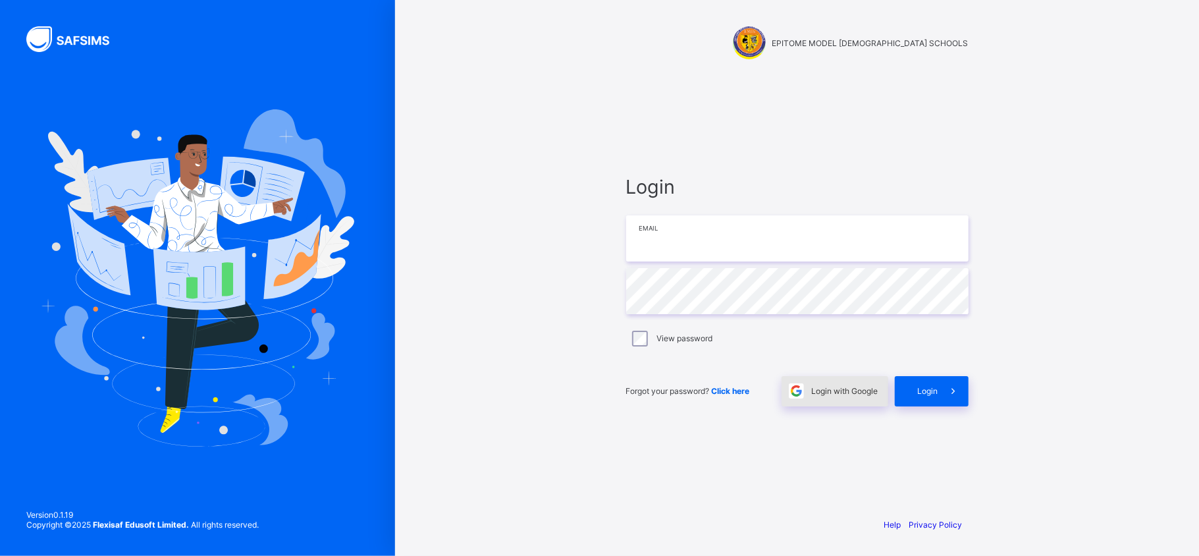
type input "**********"
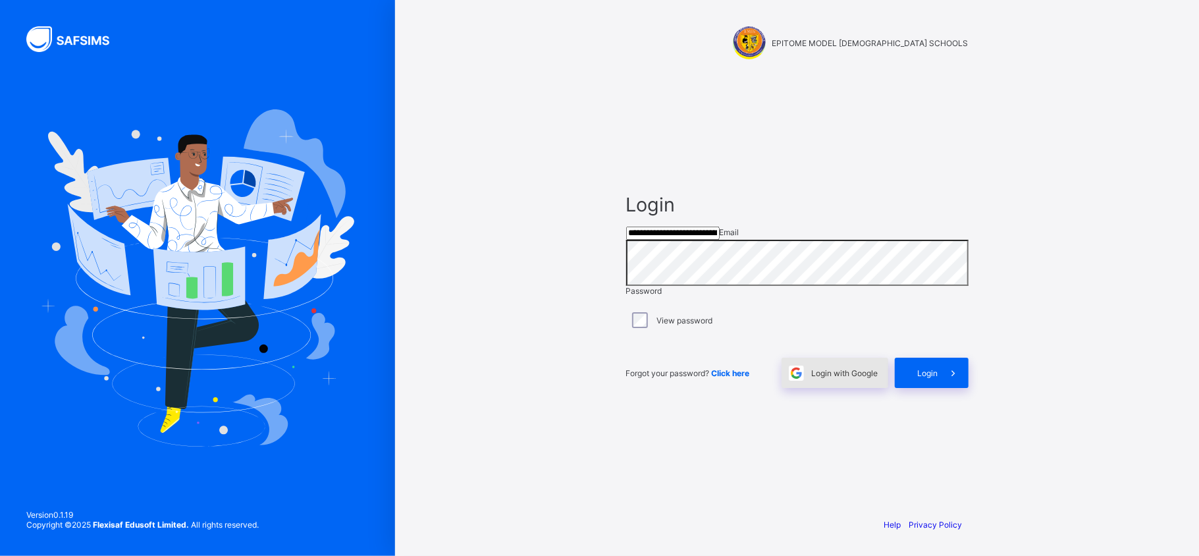
click at [844, 378] on span "Login with Google" at bounding box center [845, 373] width 67 height 10
click at [925, 378] on span "Login" at bounding box center [928, 373] width 20 height 10
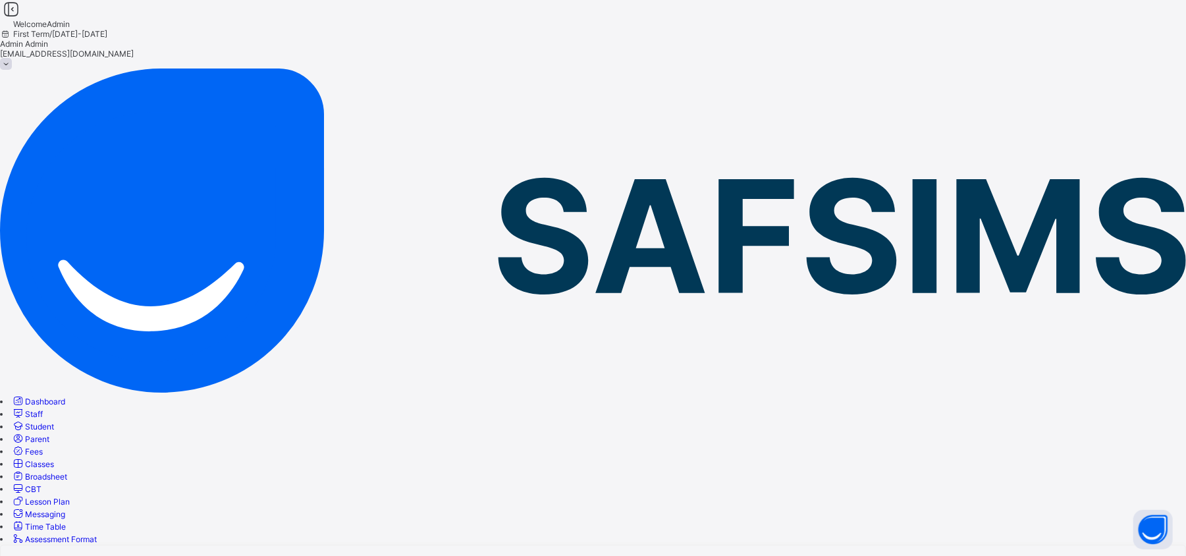
click at [43, 409] on span "Staff" at bounding box center [34, 414] width 18 height 10
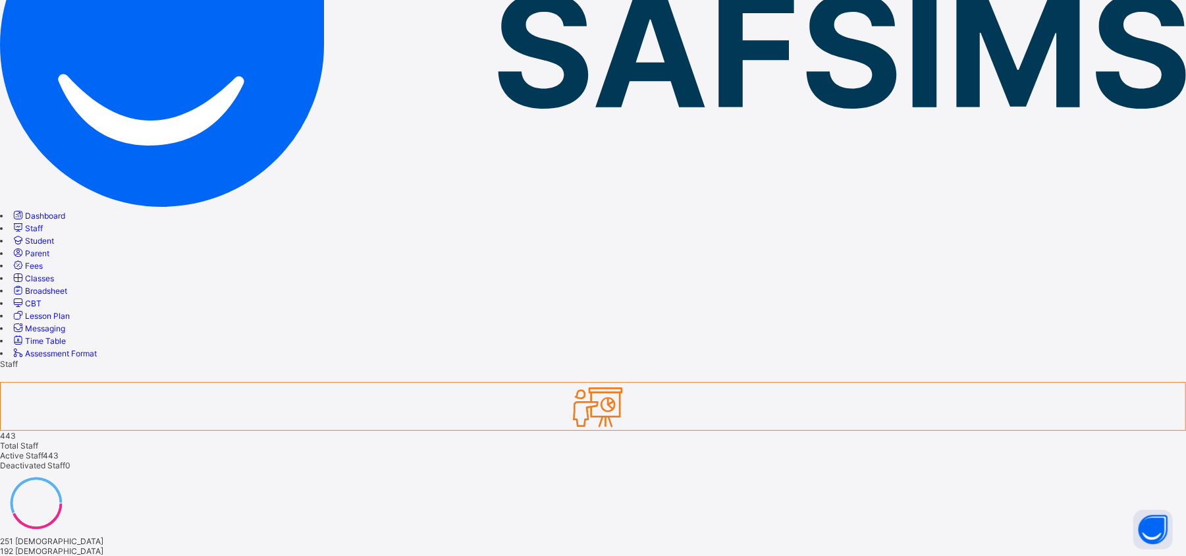
scroll to position [188, 0]
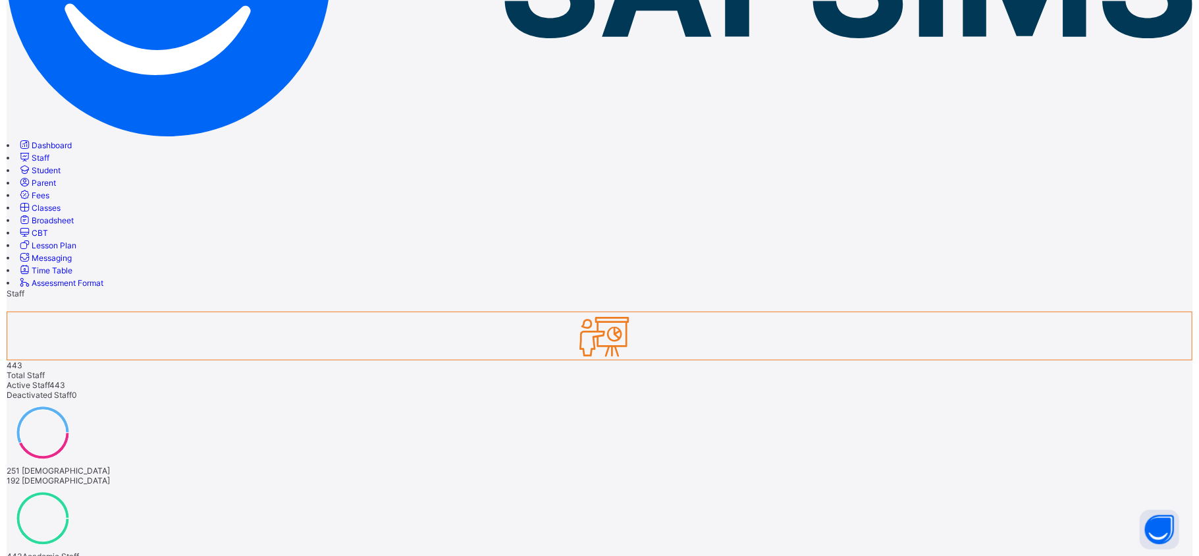
scroll to position [256, 0]
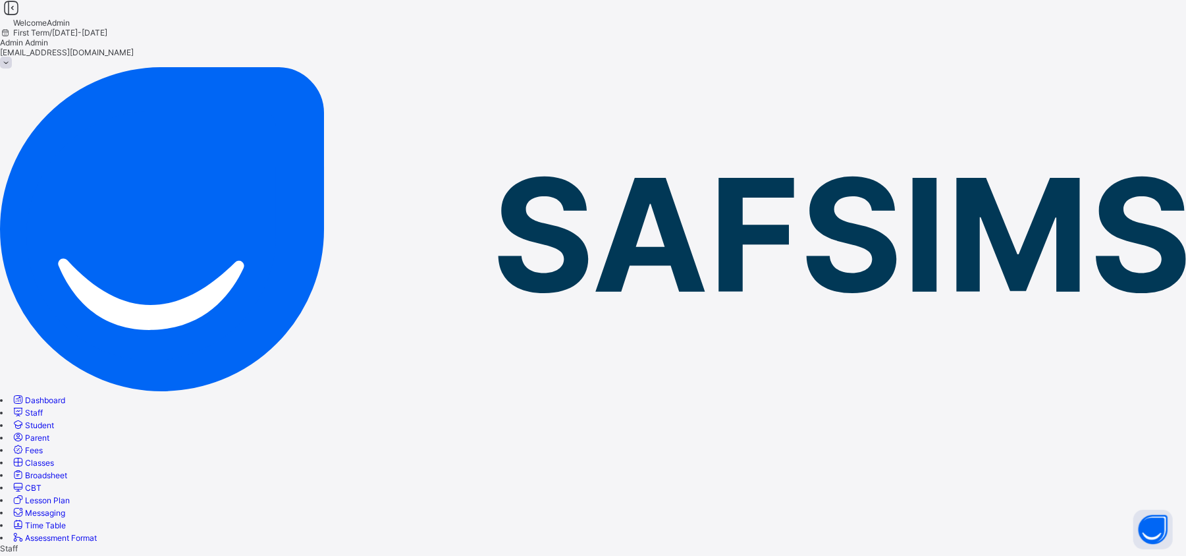
scroll to position [200, 0]
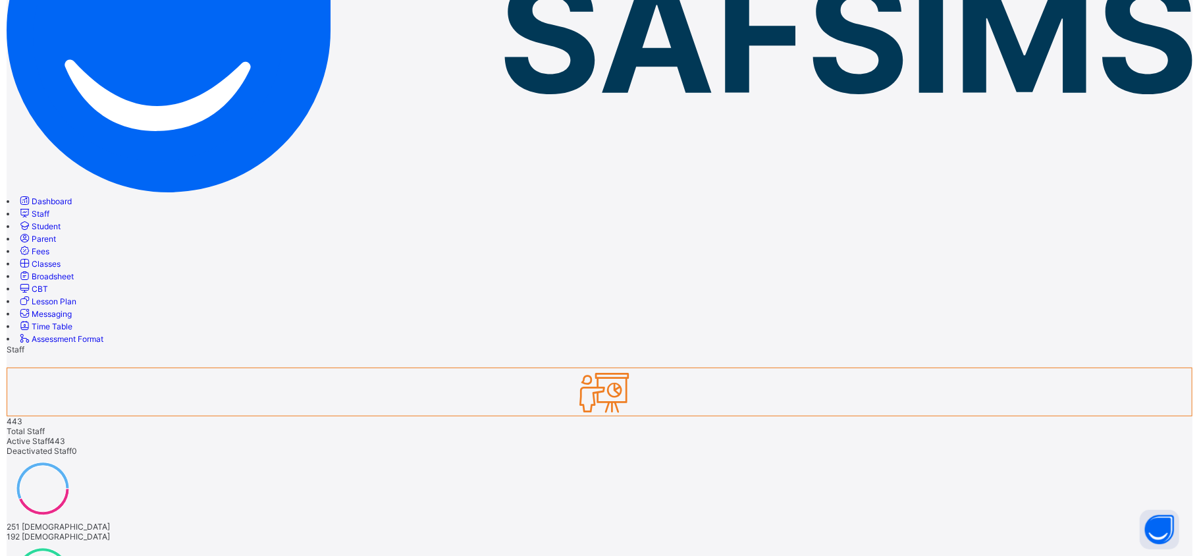
scroll to position [256, 0]
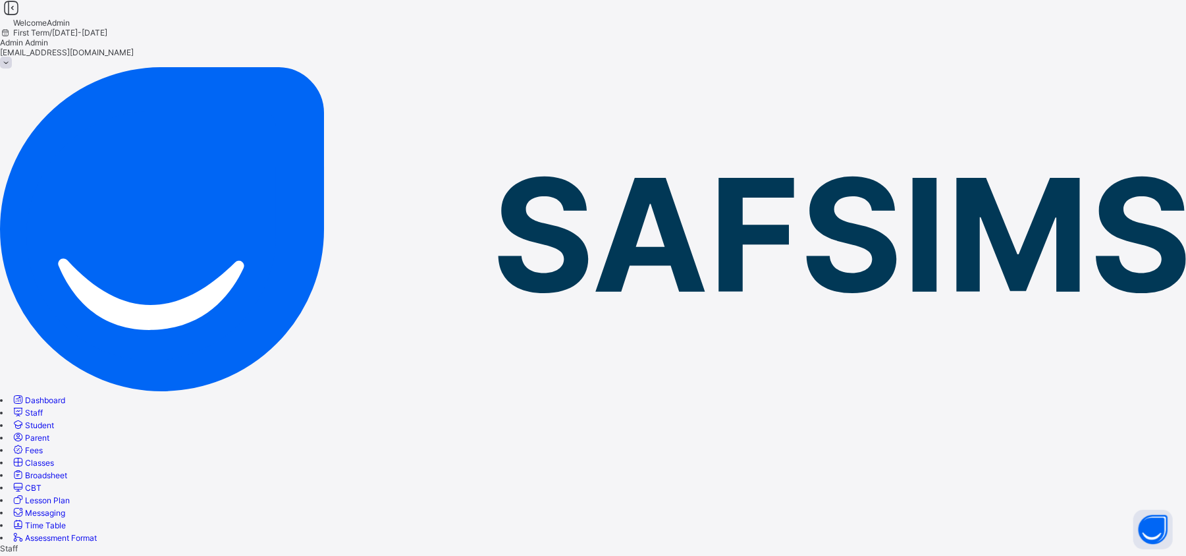
scroll to position [200, 0]
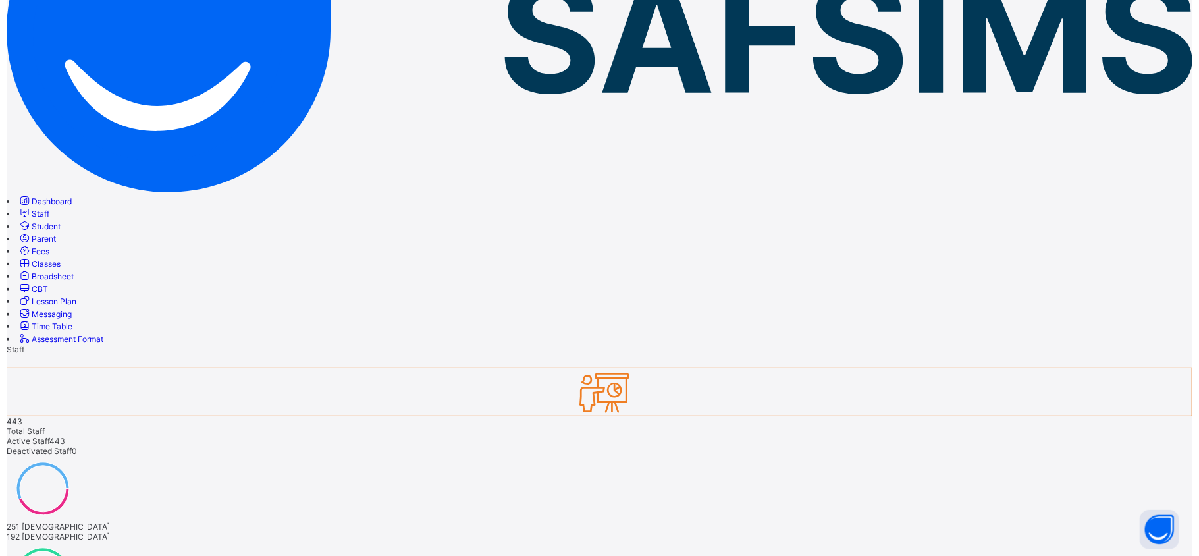
scroll to position [256, 0]
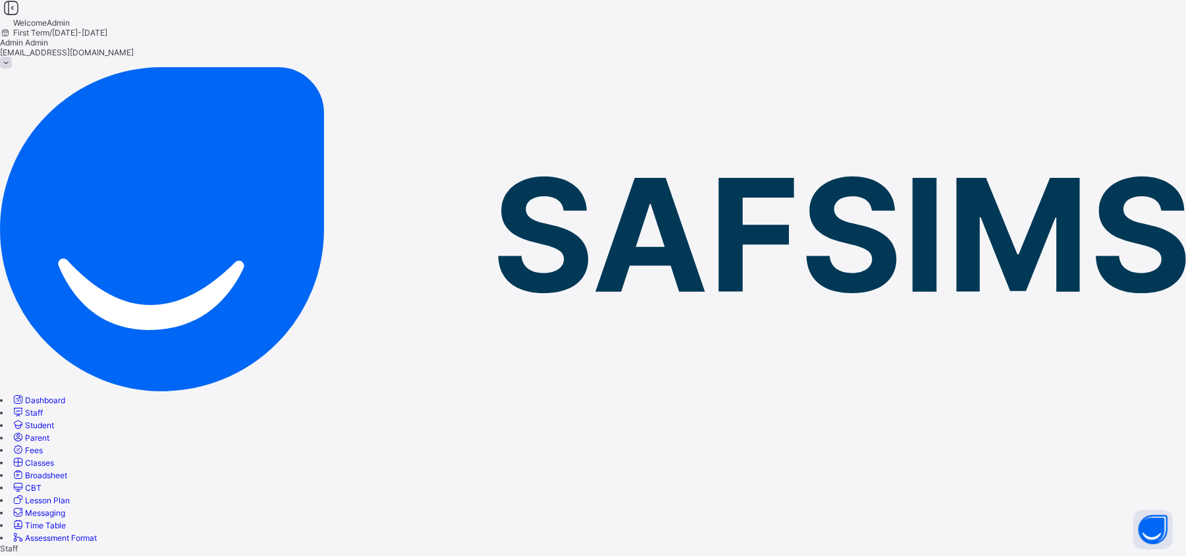
scroll to position [200, 0]
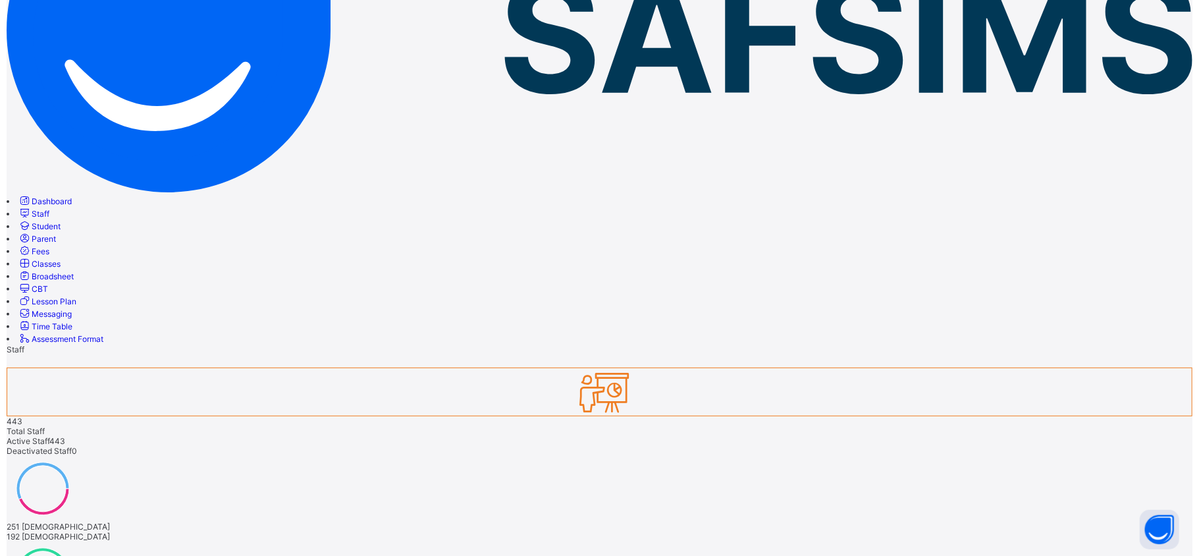
scroll to position [256, 0]
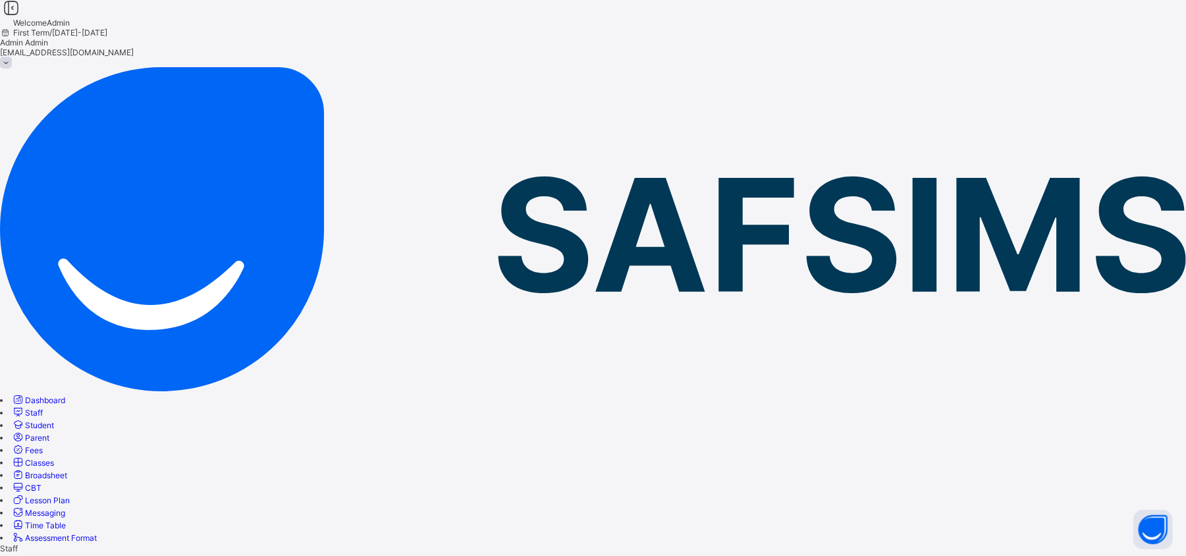
scroll to position [200, 0]
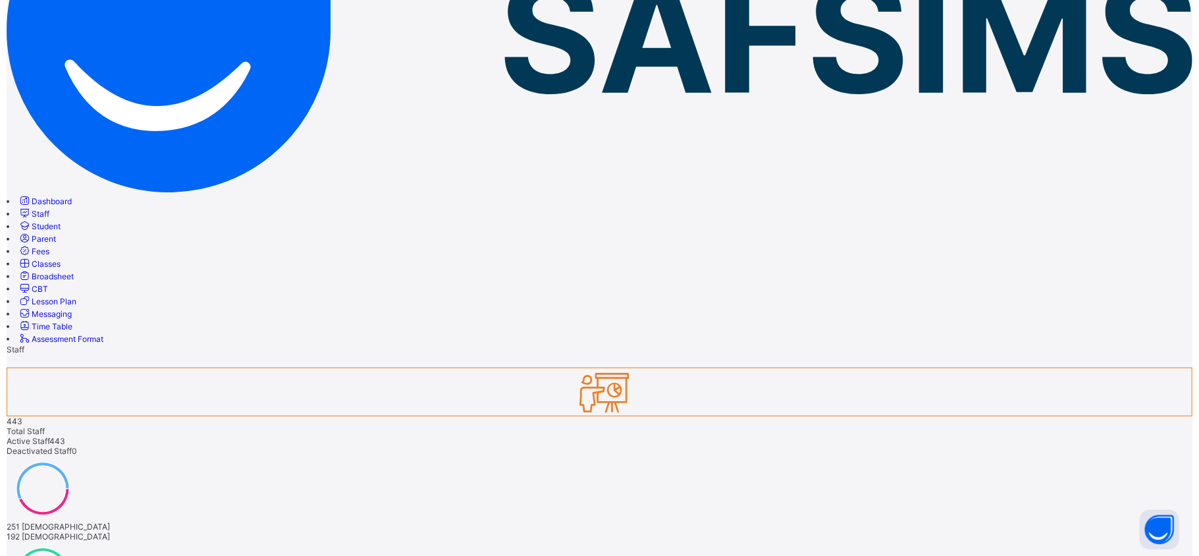
scroll to position [256, 0]
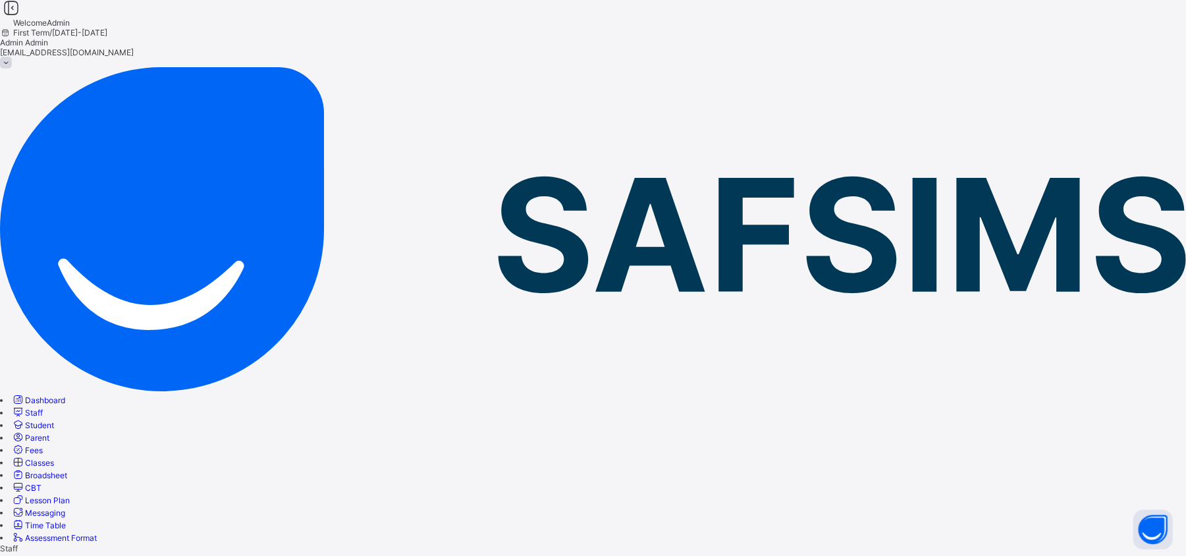
scroll to position [200, 0]
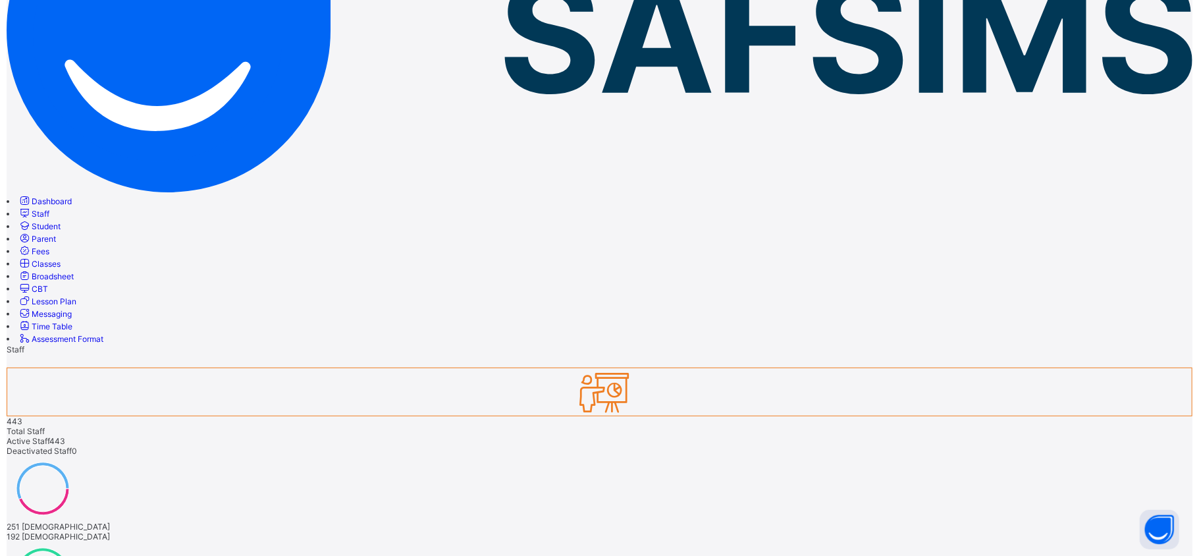
scroll to position [256, 0]
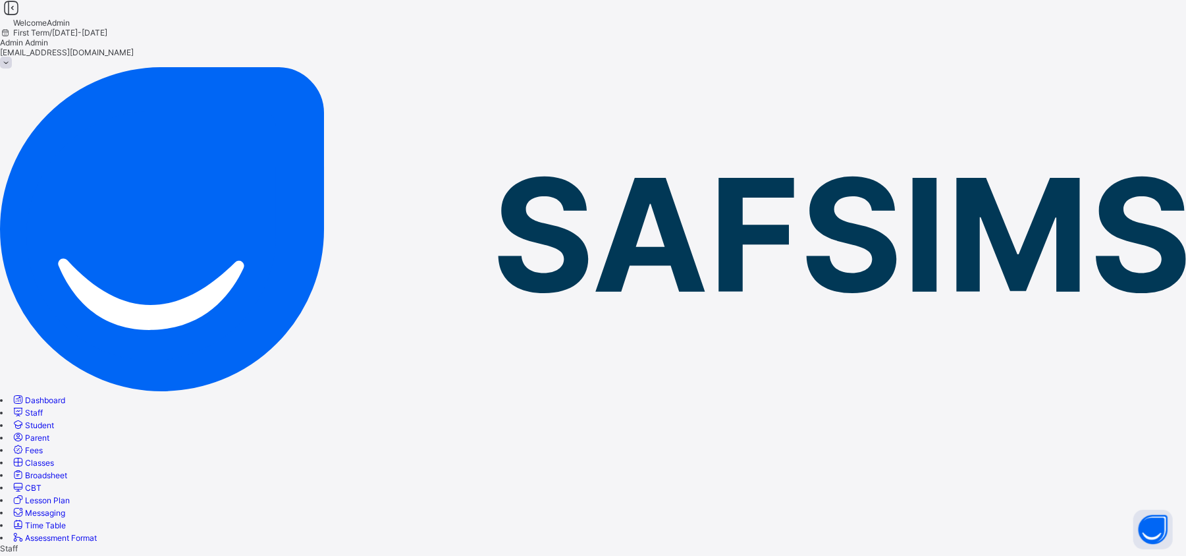
scroll to position [200, 0]
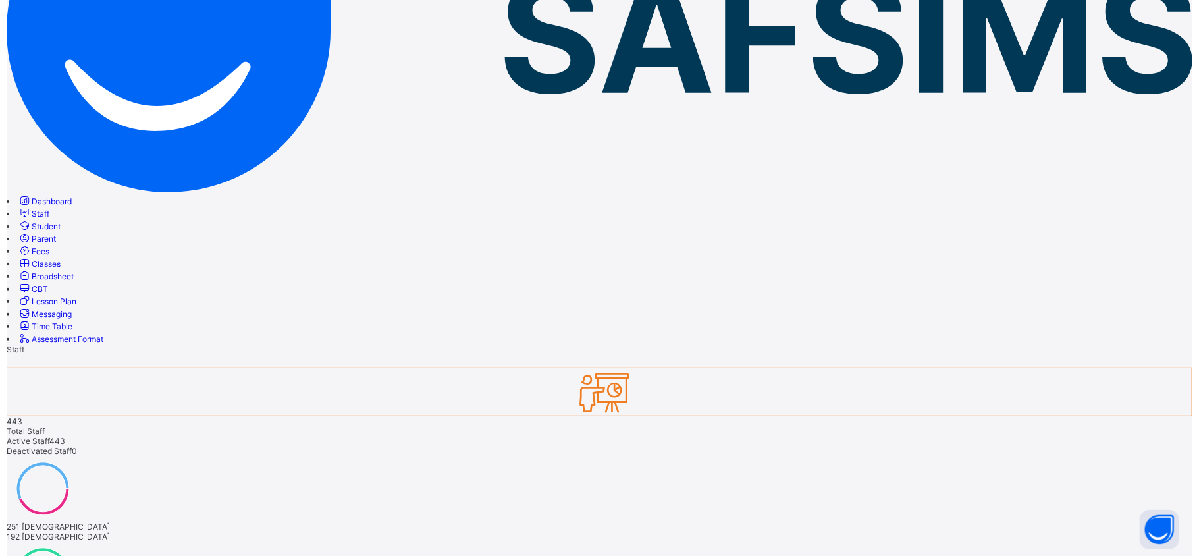
scroll to position [256, 0]
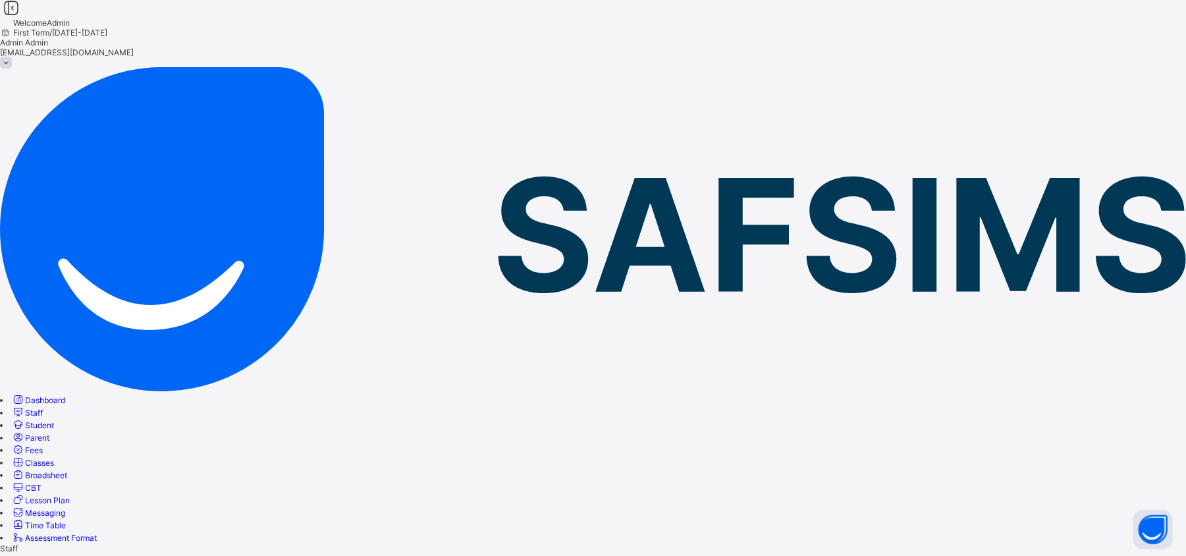
scroll to position [200, 0]
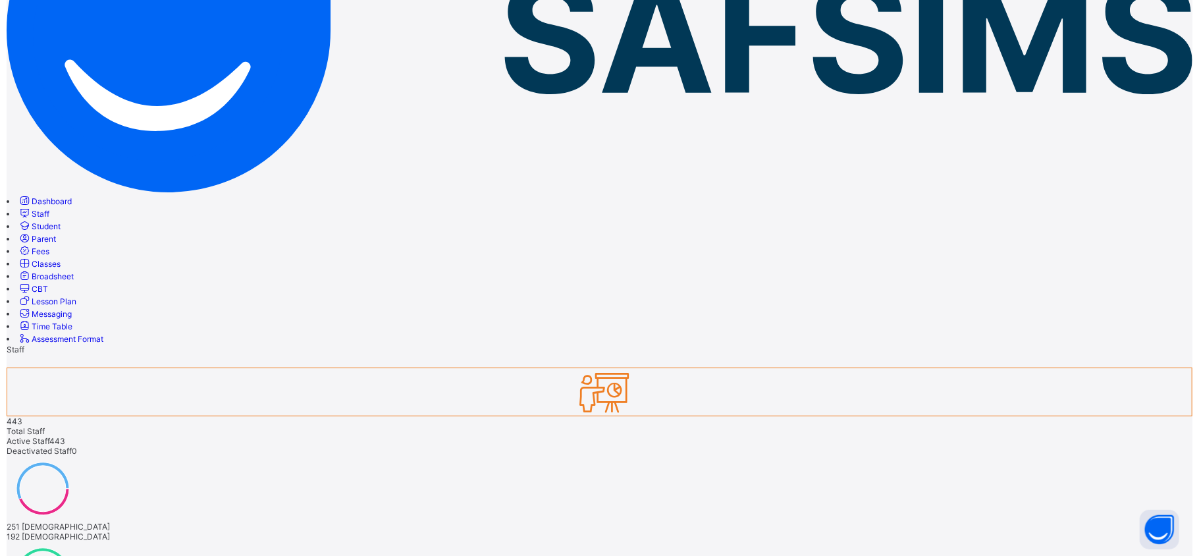
scroll to position [256, 0]
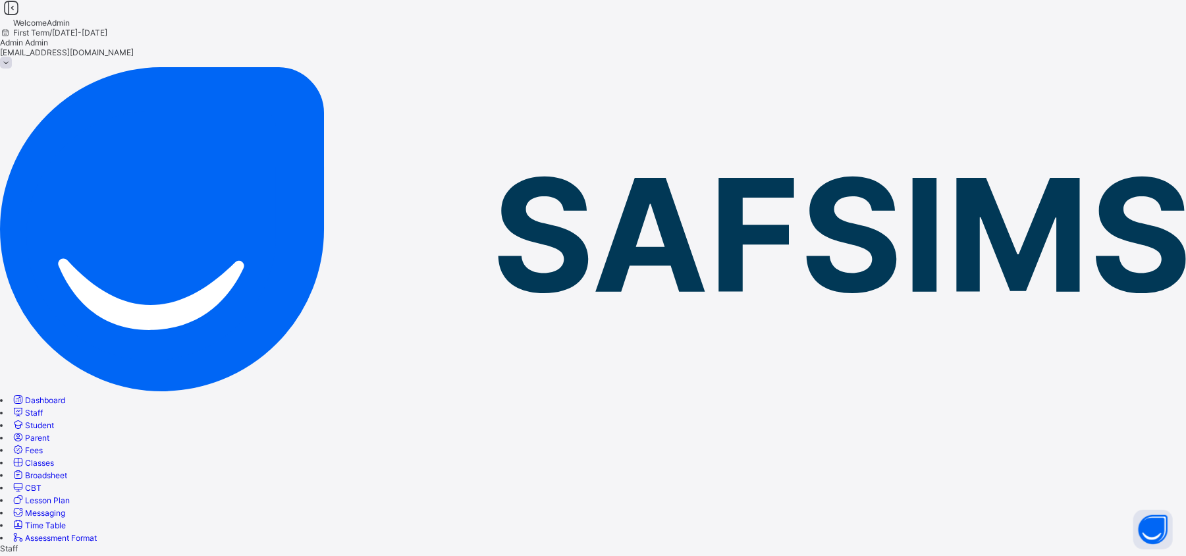
scroll to position [200, 0]
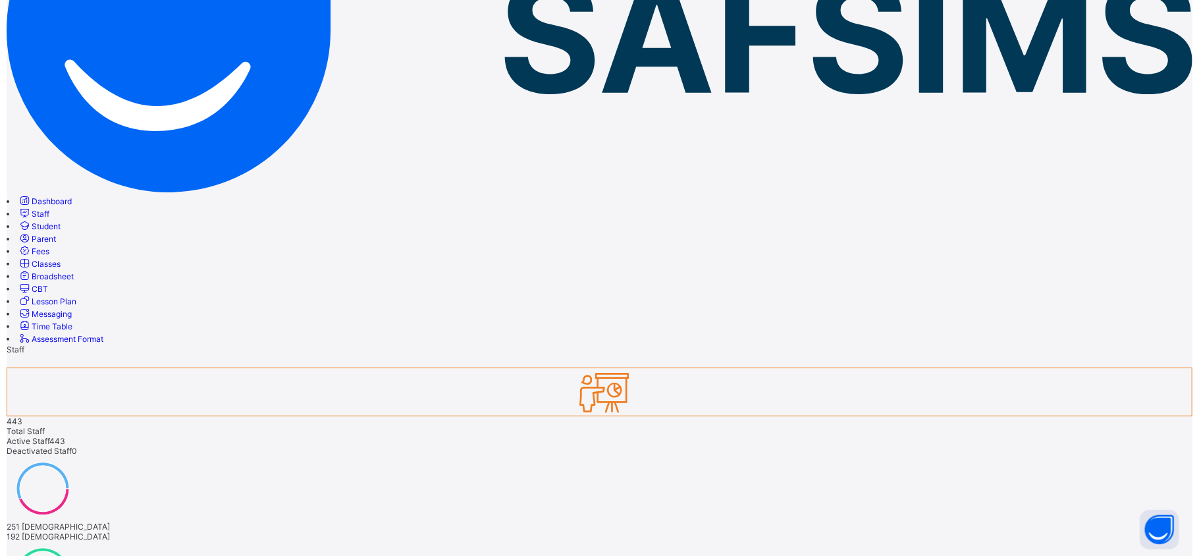
scroll to position [256, 0]
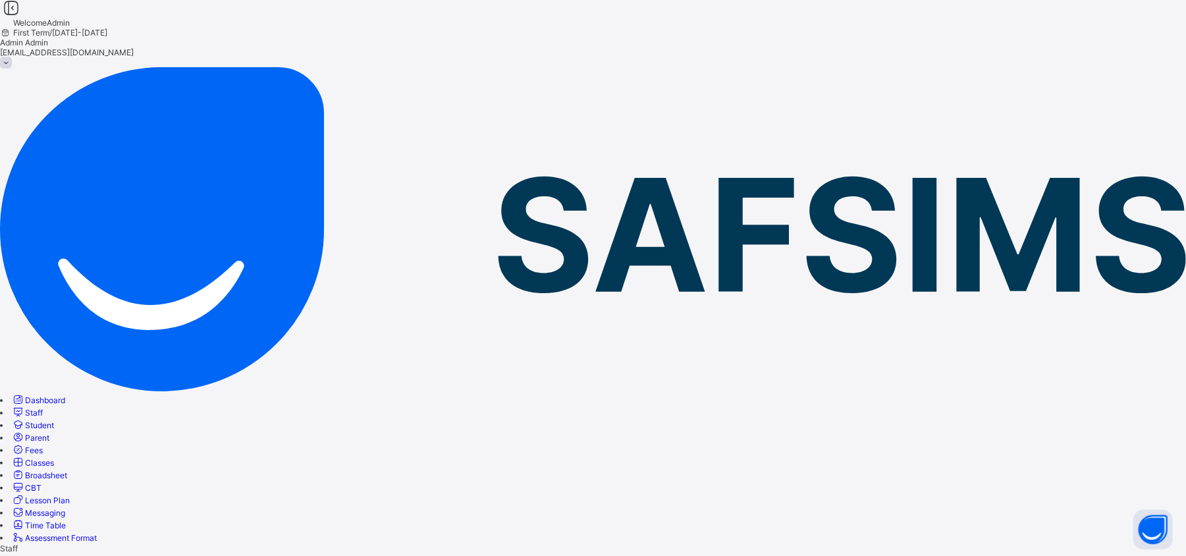
scroll to position [200, 0]
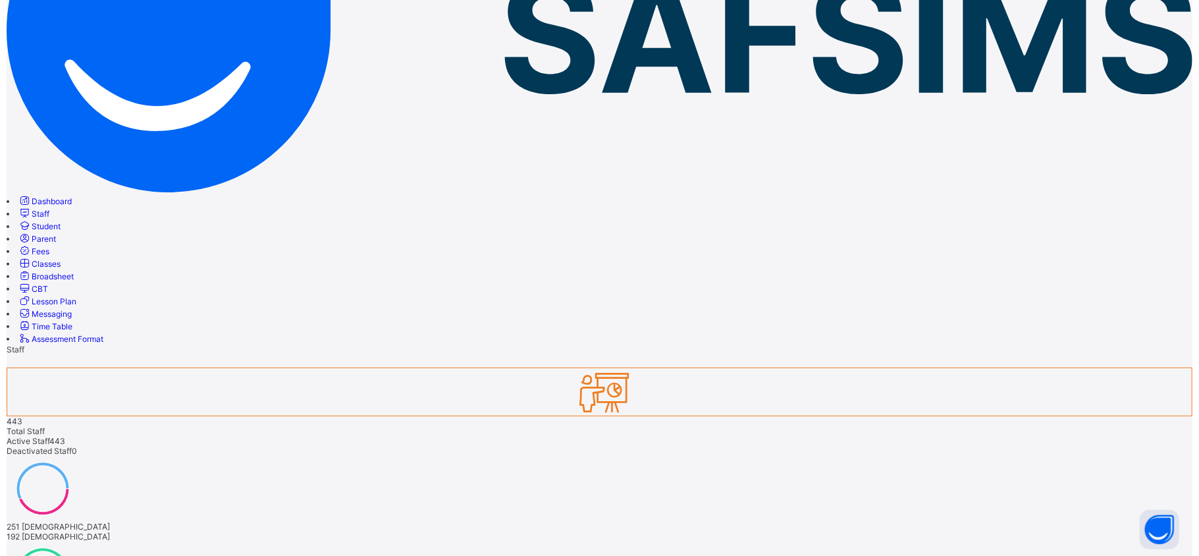
scroll to position [256, 0]
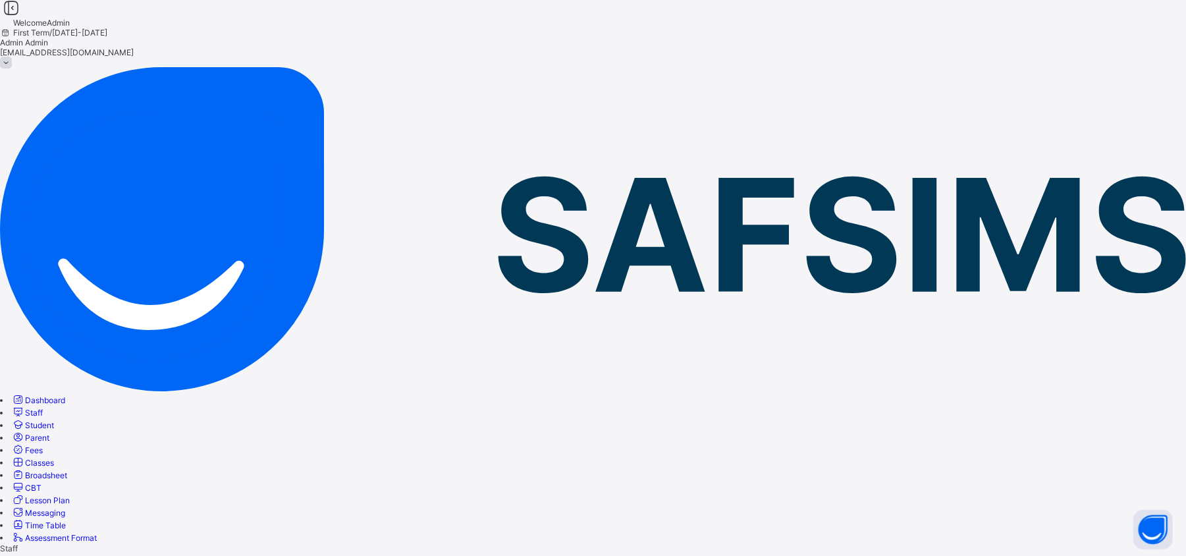
scroll to position [200, 0]
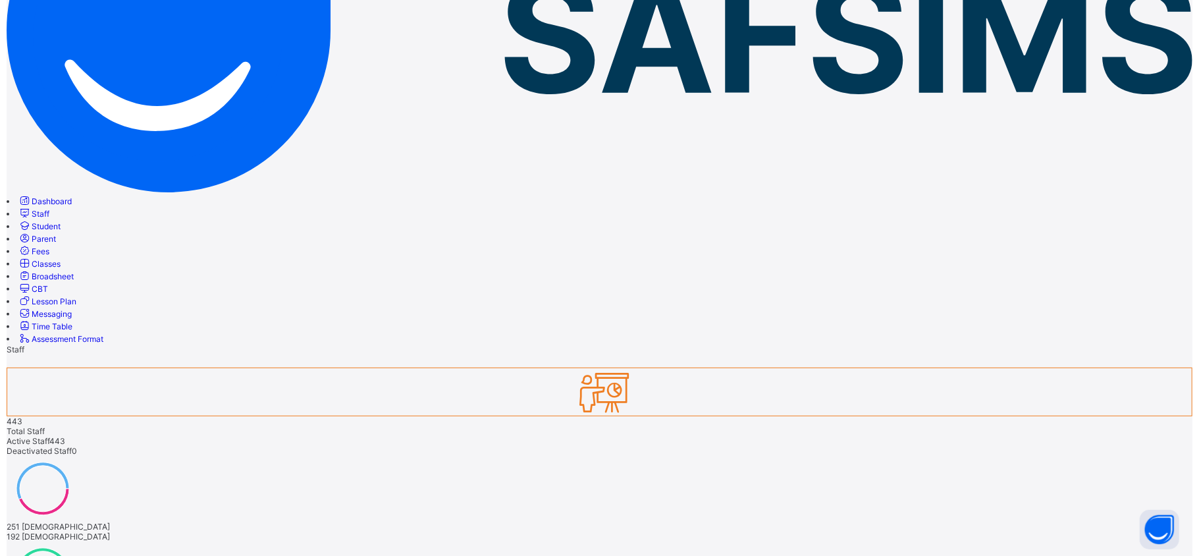
scroll to position [256, 0]
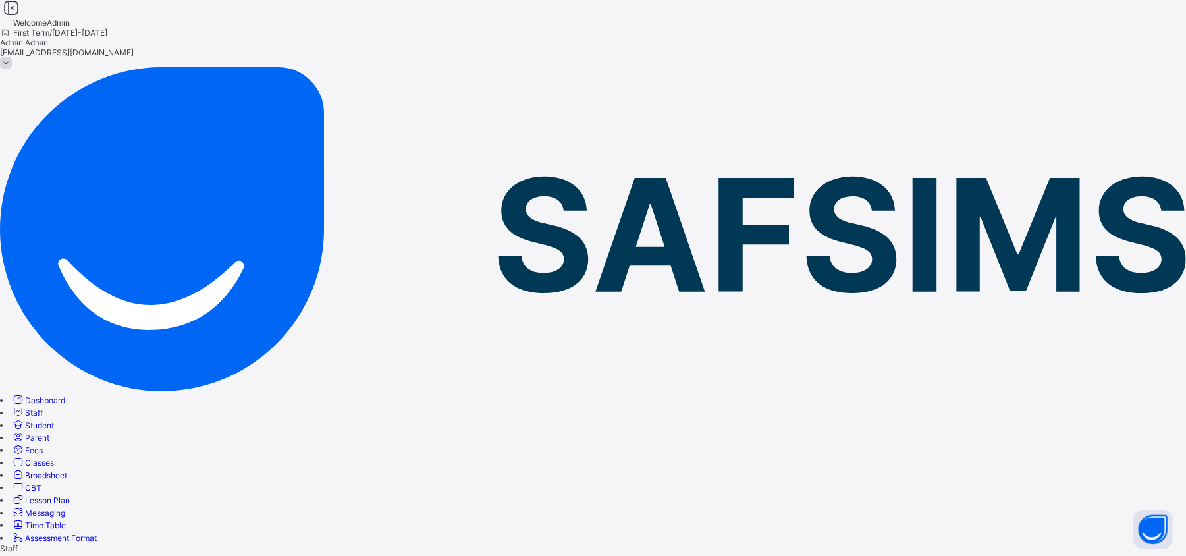
scroll to position [200, 0]
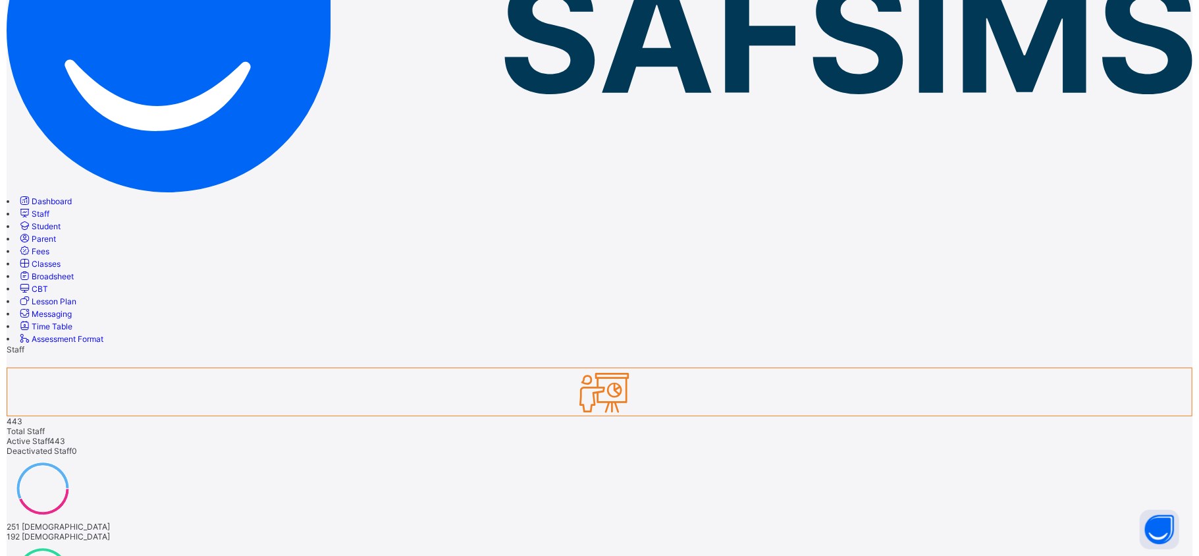
scroll to position [256, 0]
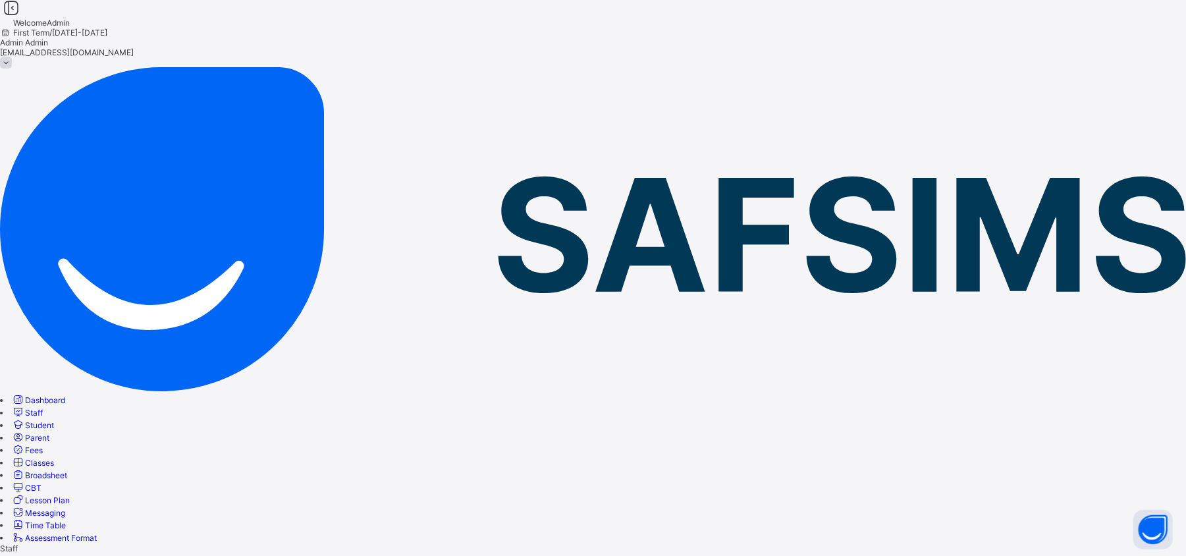
scroll to position [200, 0]
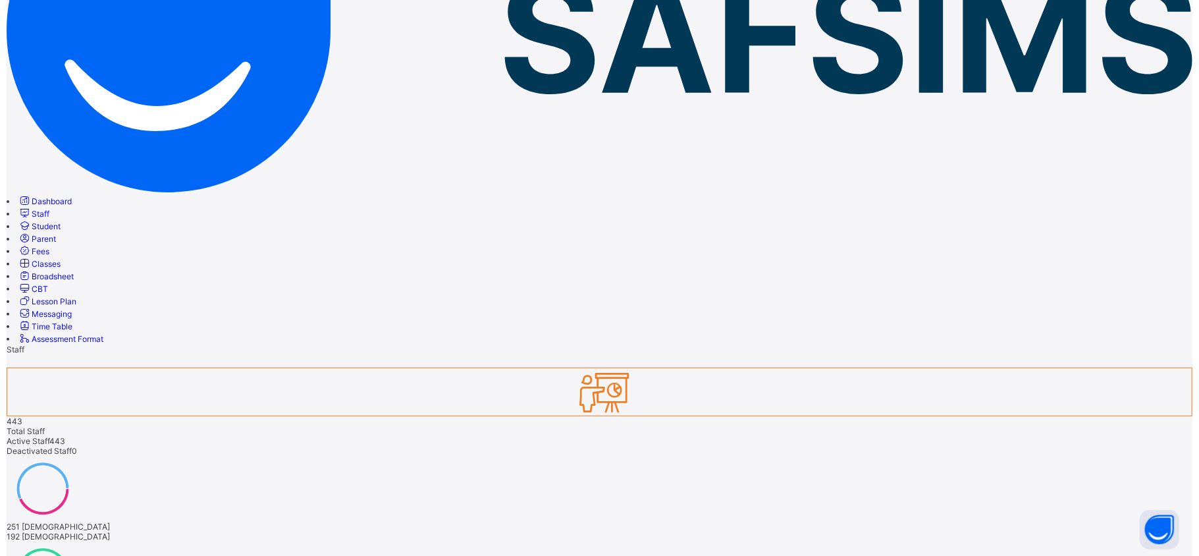
scroll to position [256, 0]
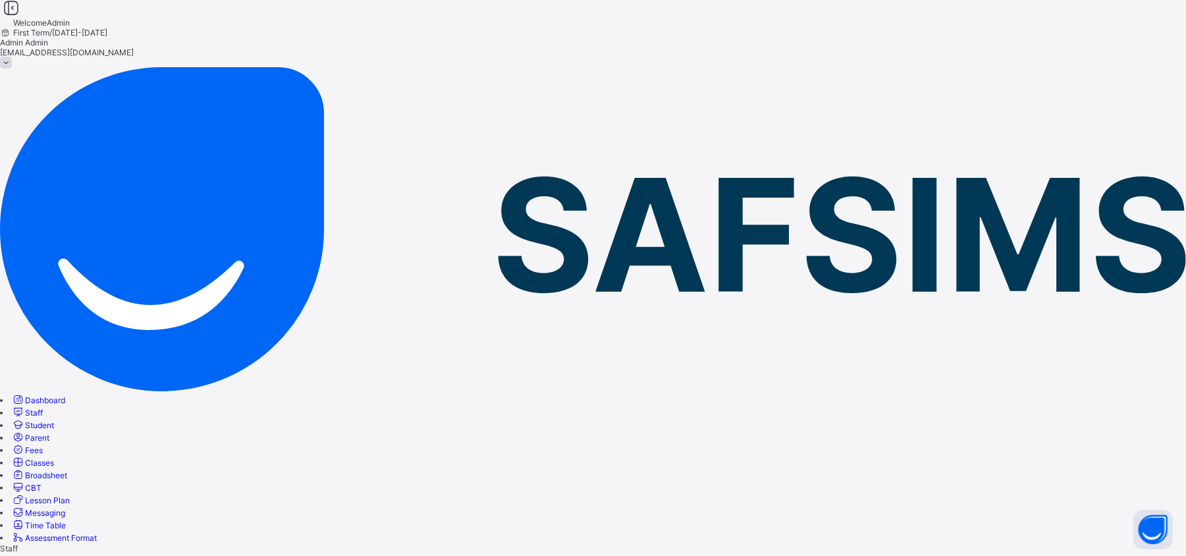
scroll to position [200, 0]
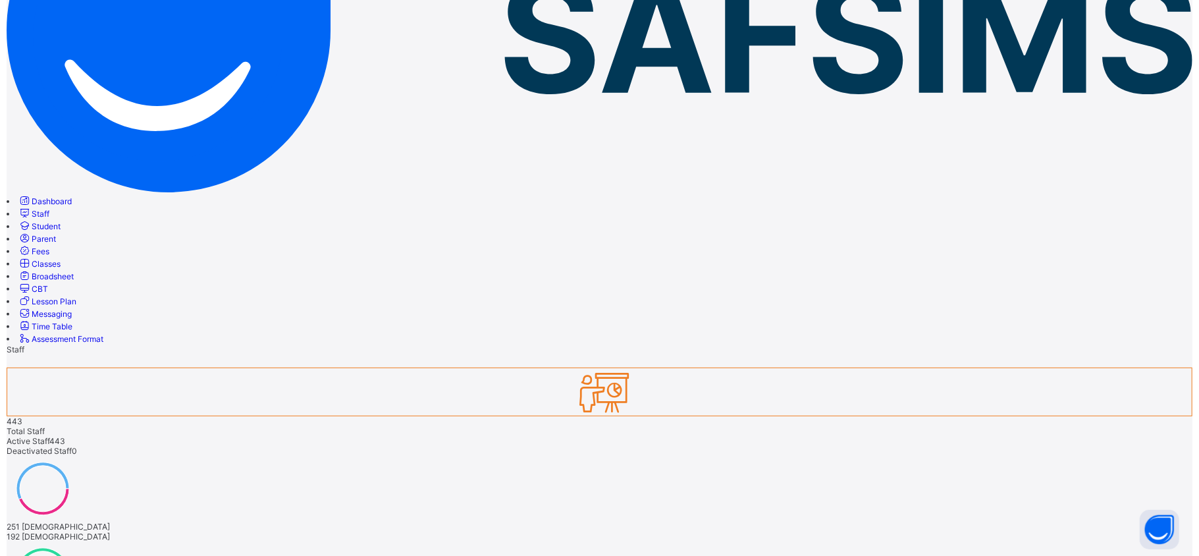
scroll to position [256, 0]
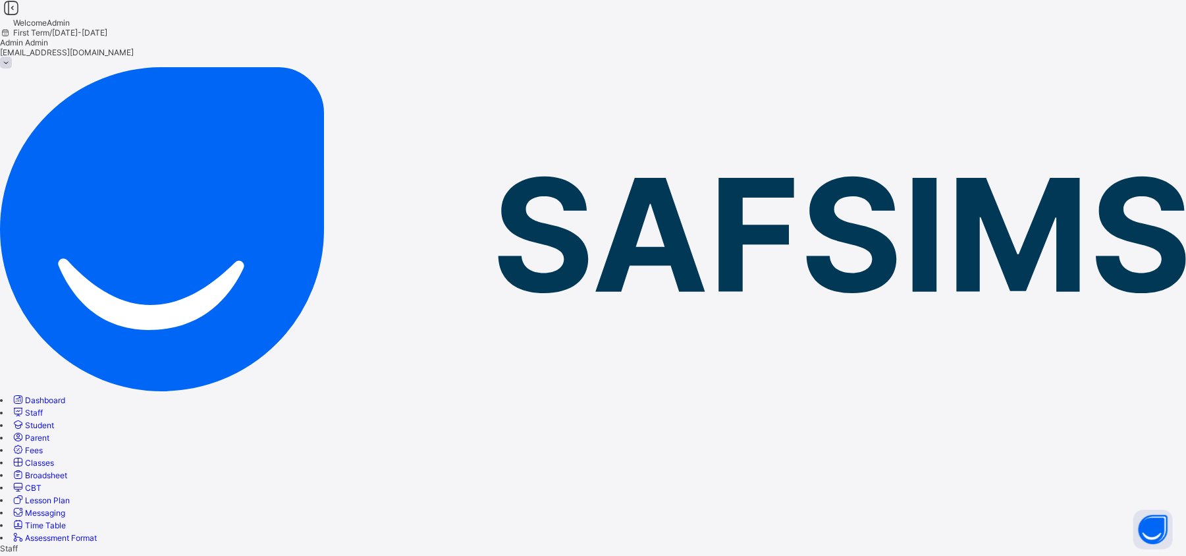
scroll to position [200, 0]
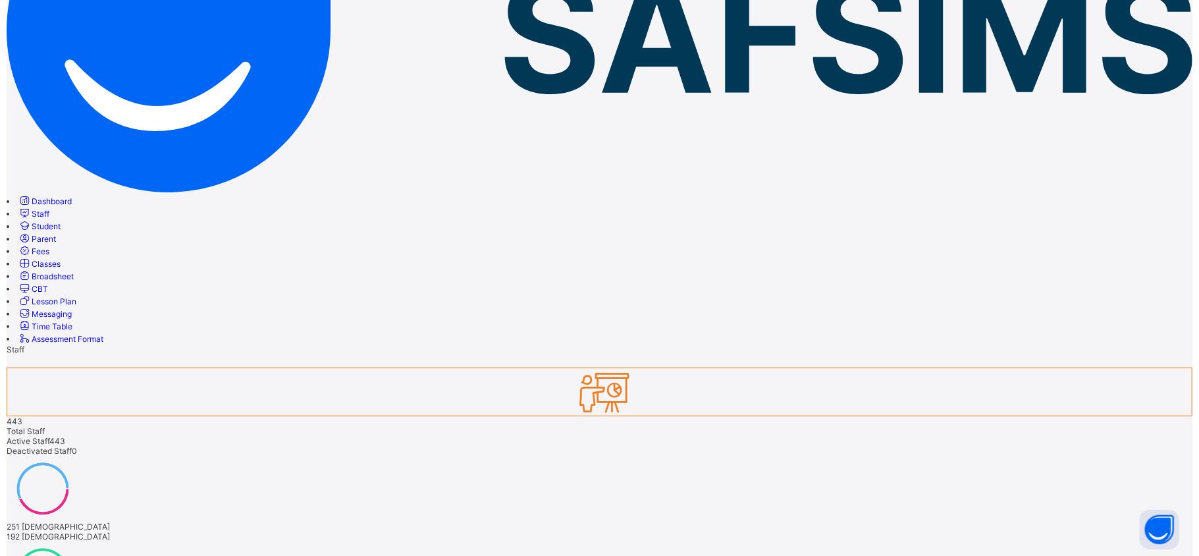
scroll to position [256, 0]
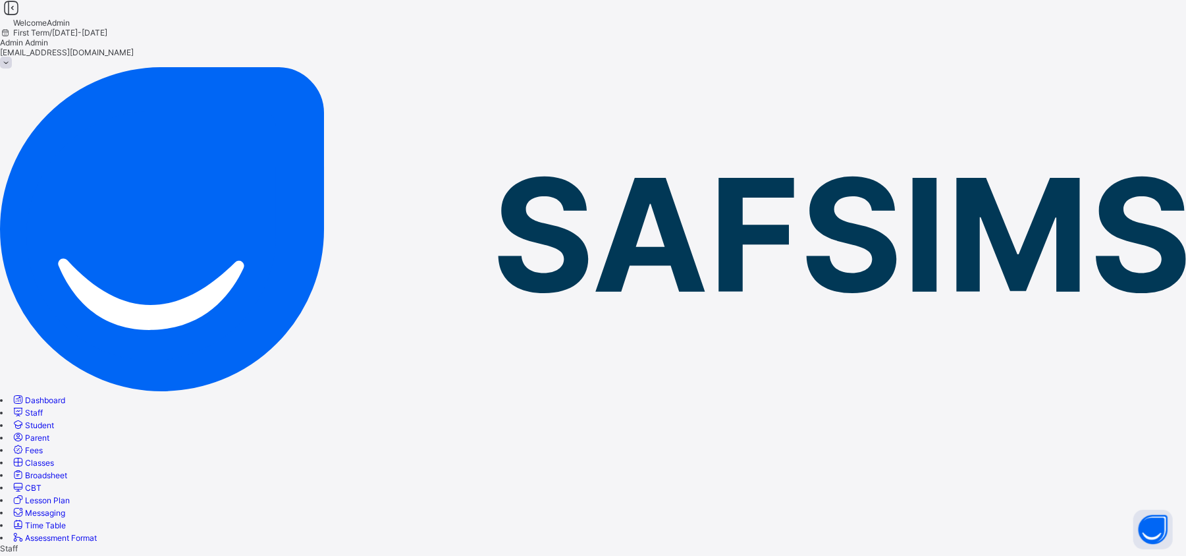
scroll to position [200, 0]
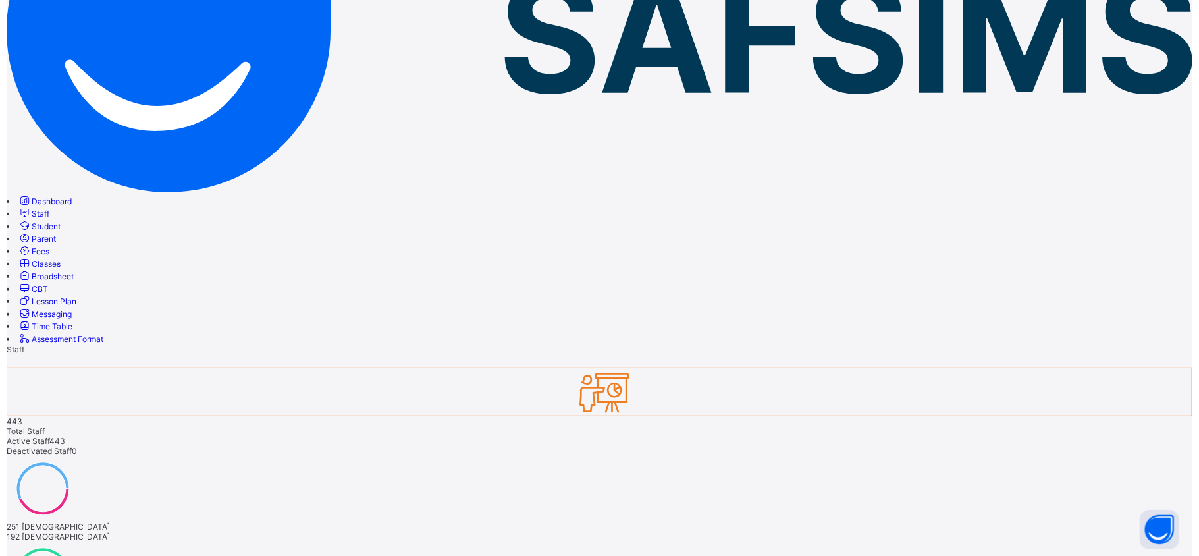
scroll to position [256, 0]
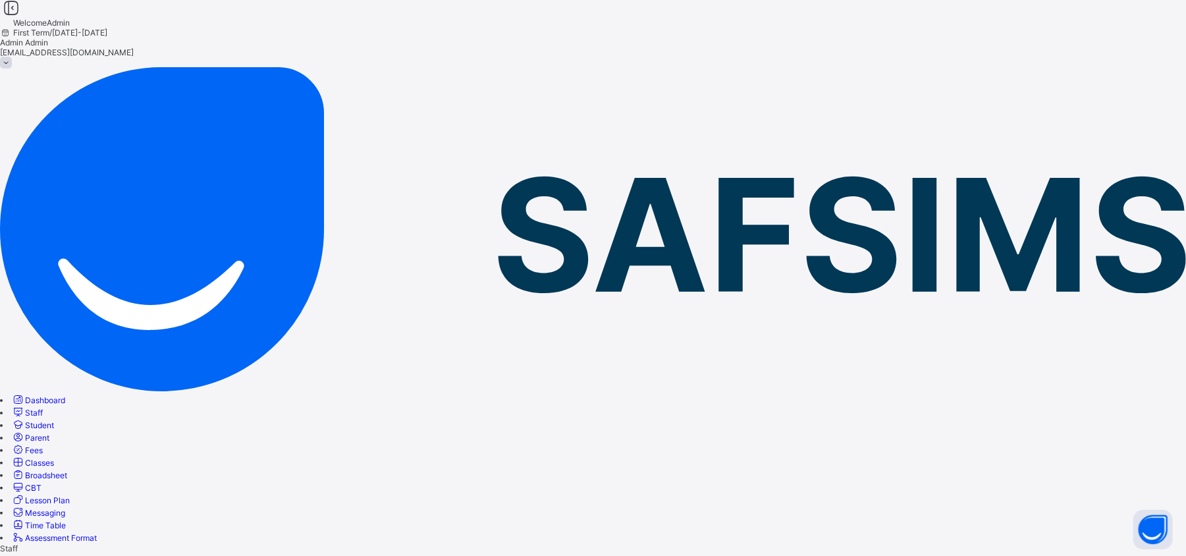
scroll to position [200, 0]
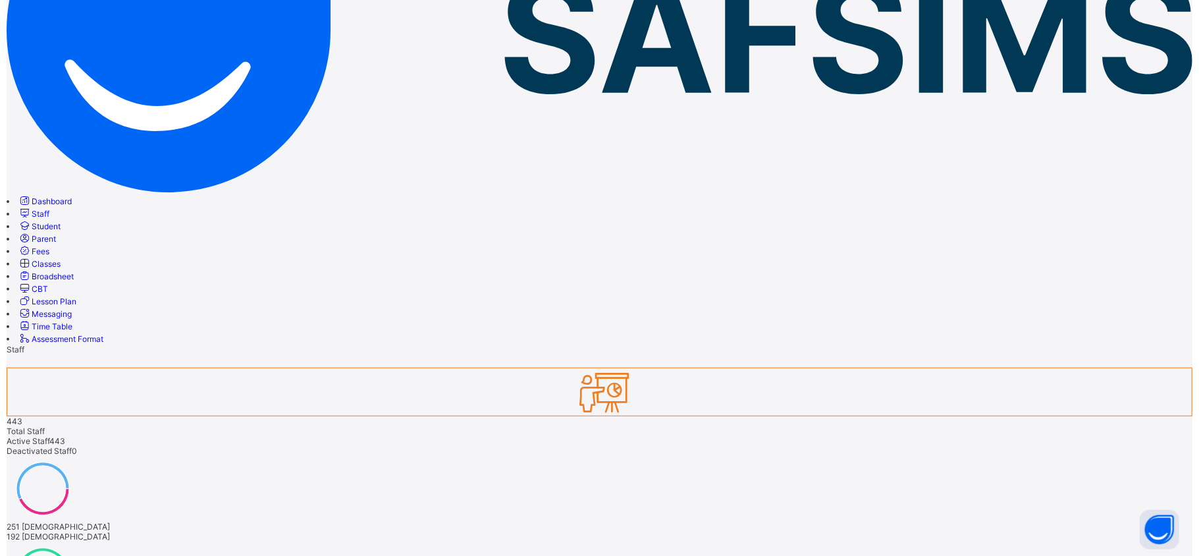
scroll to position [256, 0]
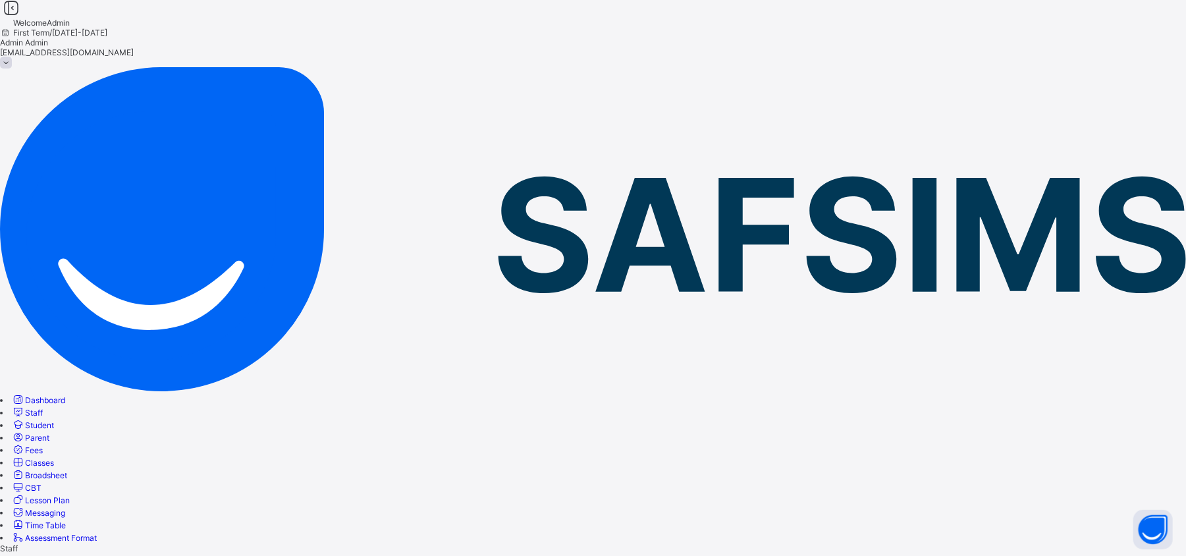
scroll to position [200, 0]
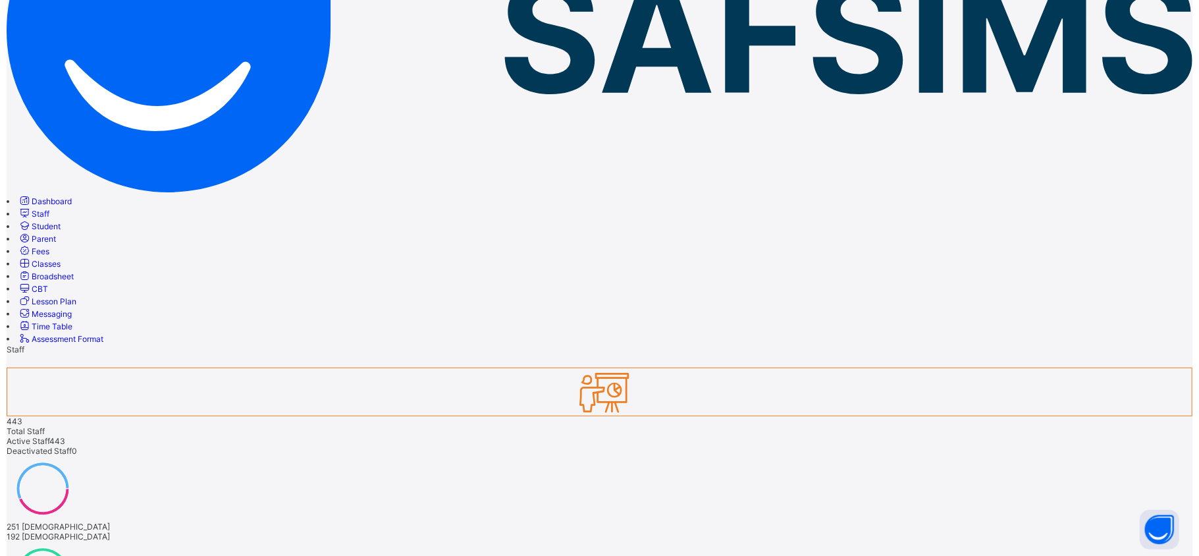
scroll to position [256, 0]
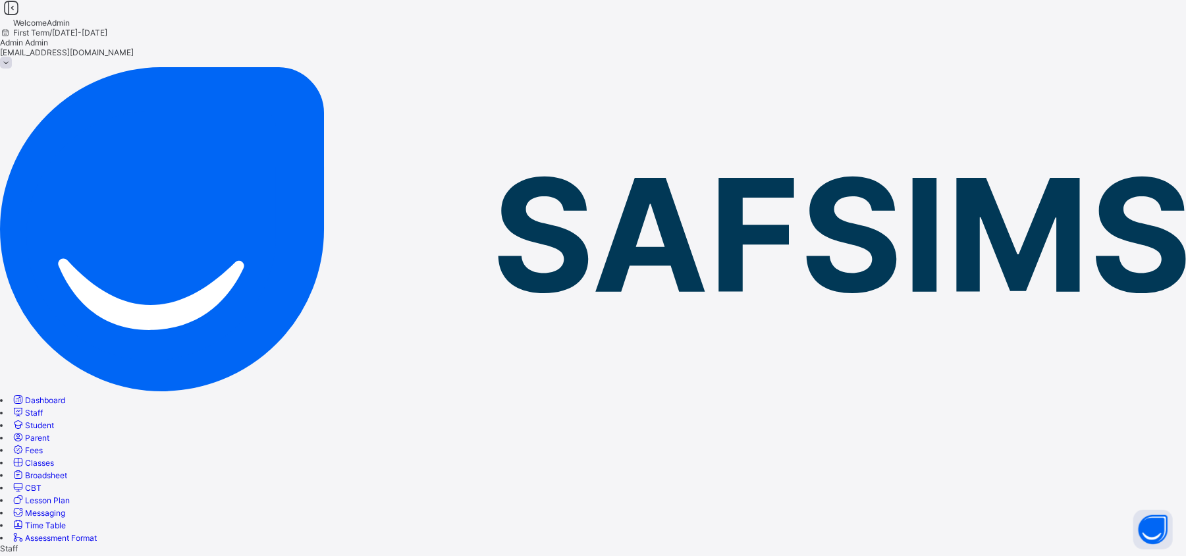
scroll to position [200, 0]
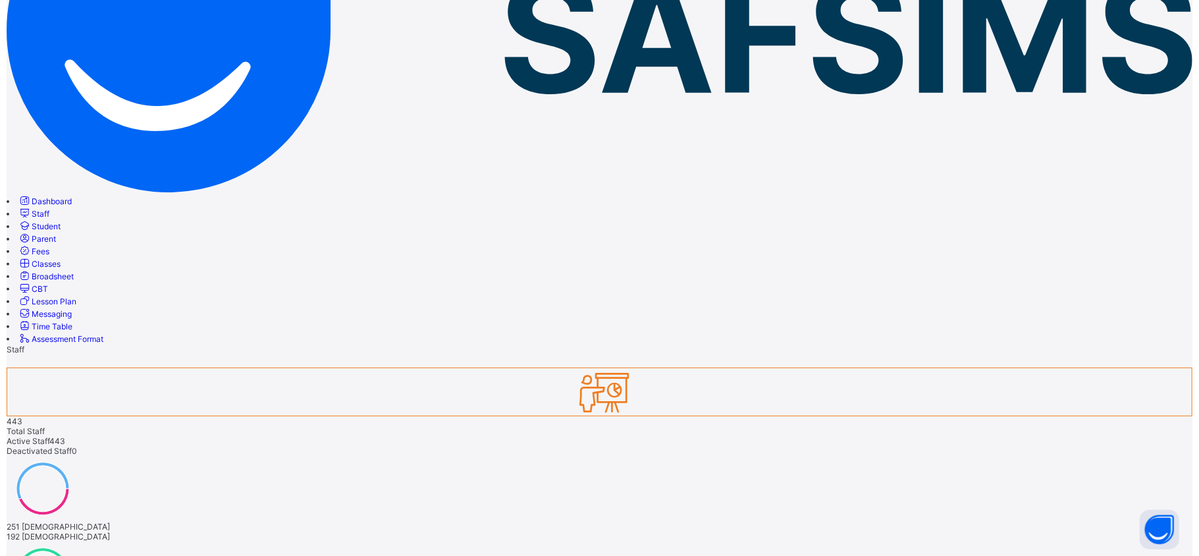
scroll to position [252, 0]
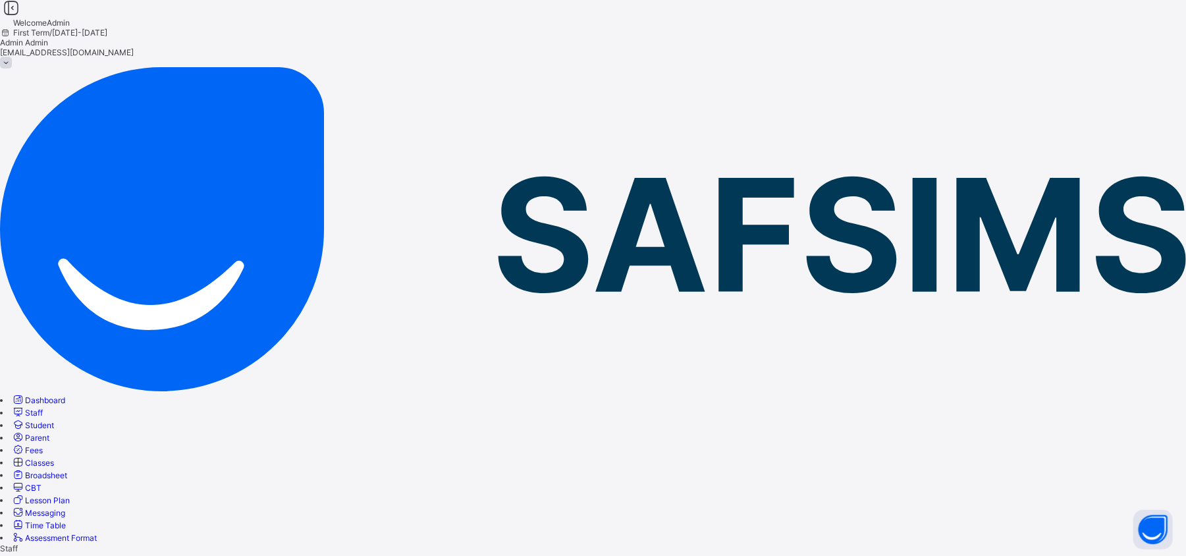
scroll to position [130, 0]
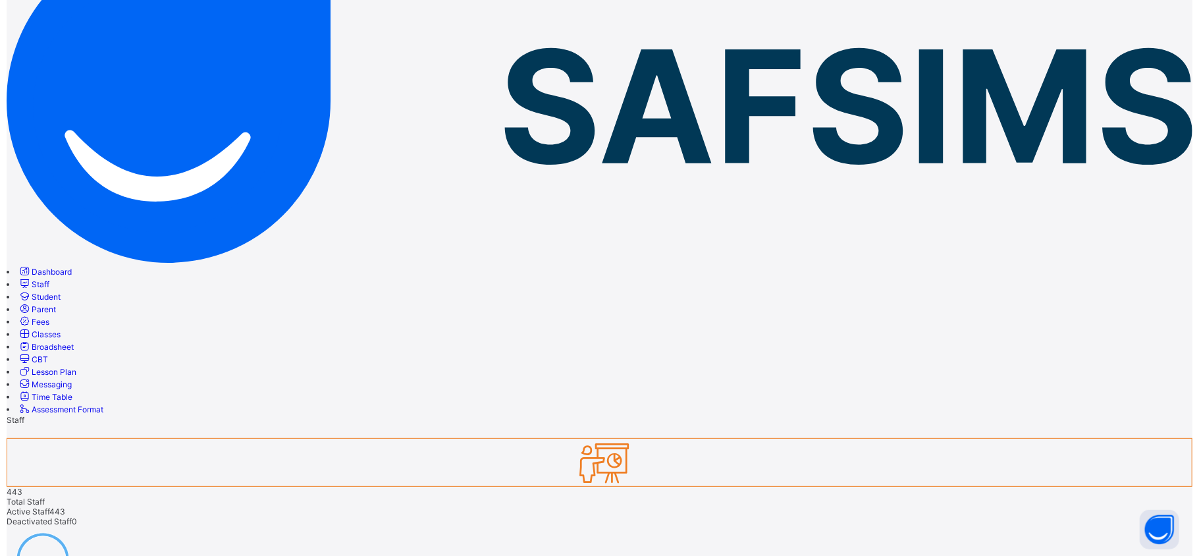
scroll to position [256, 0]
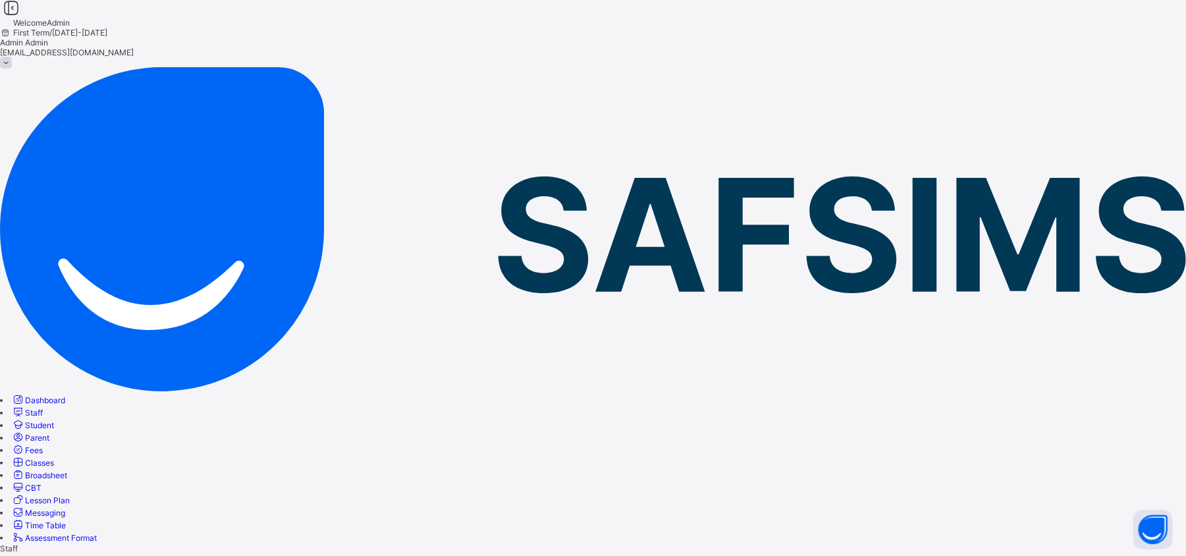
scroll to position [130, 0]
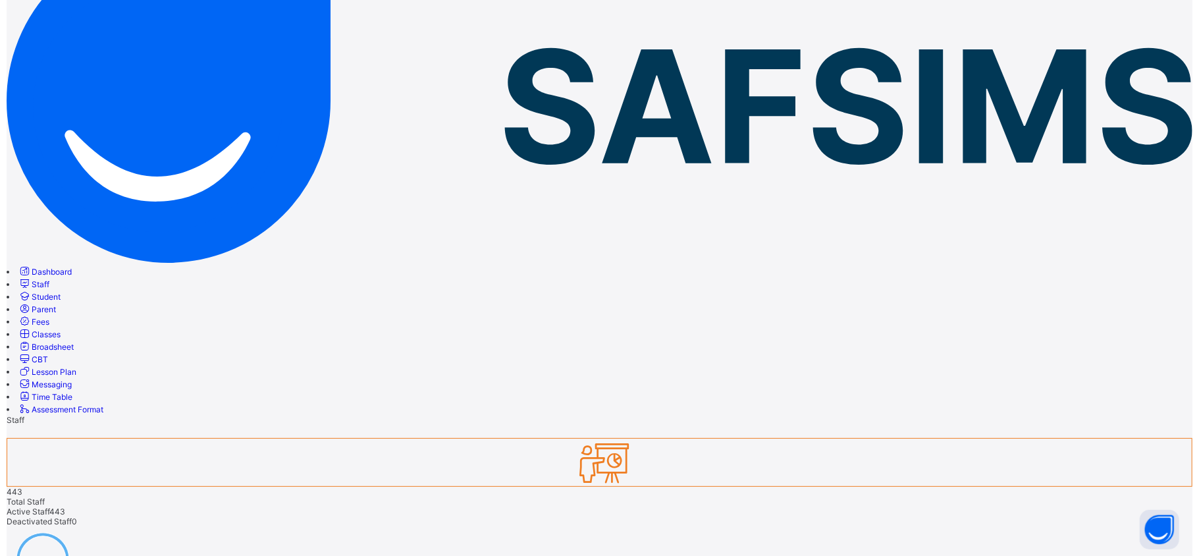
scroll to position [256, 0]
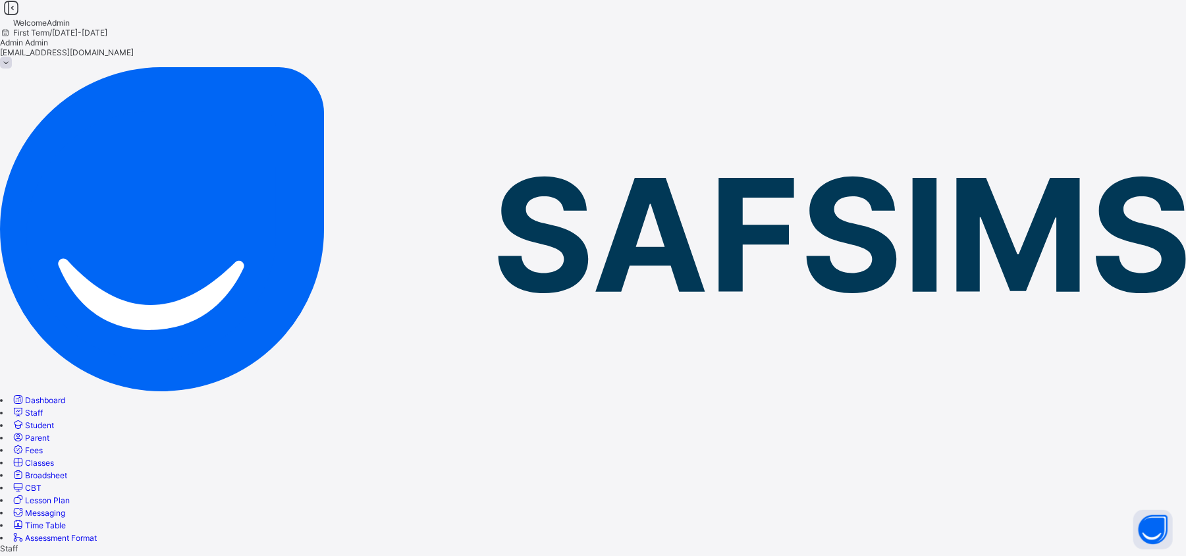
scroll to position [130, 0]
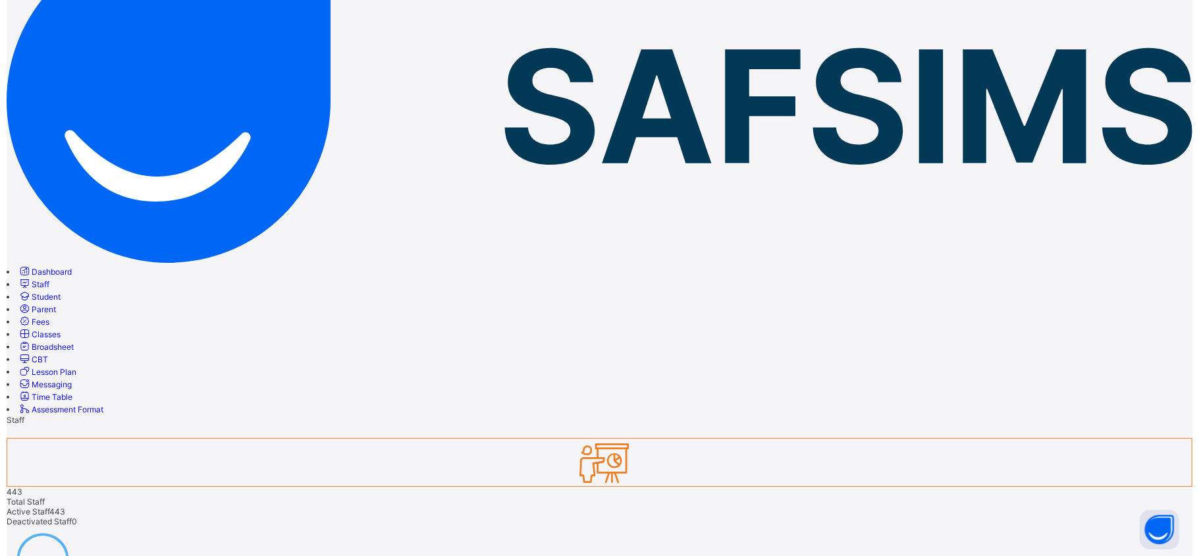
scroll to position [182, 0]
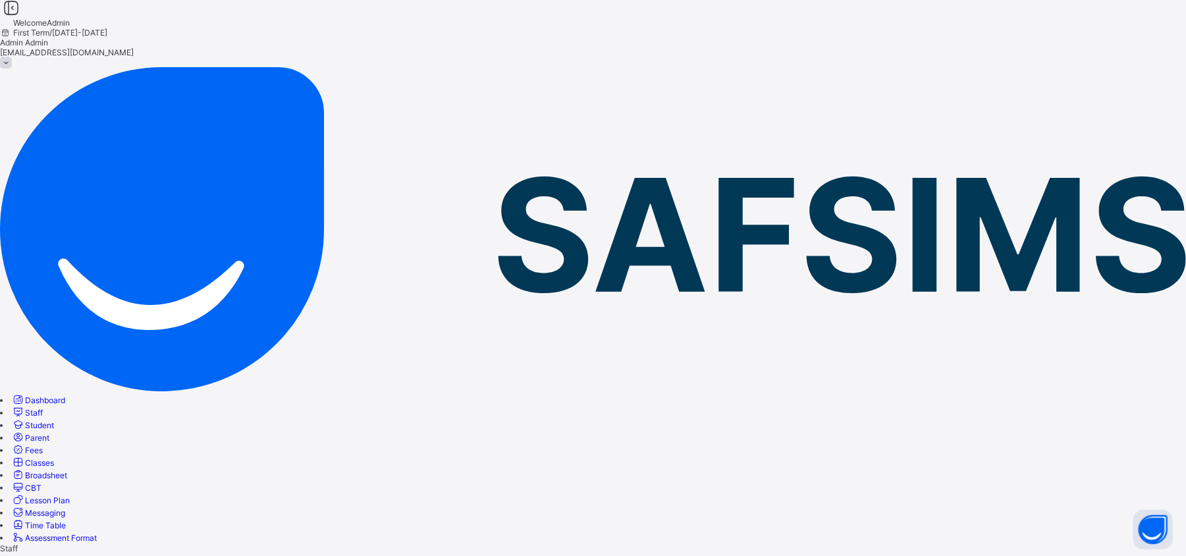
scroll to position [59, 0]
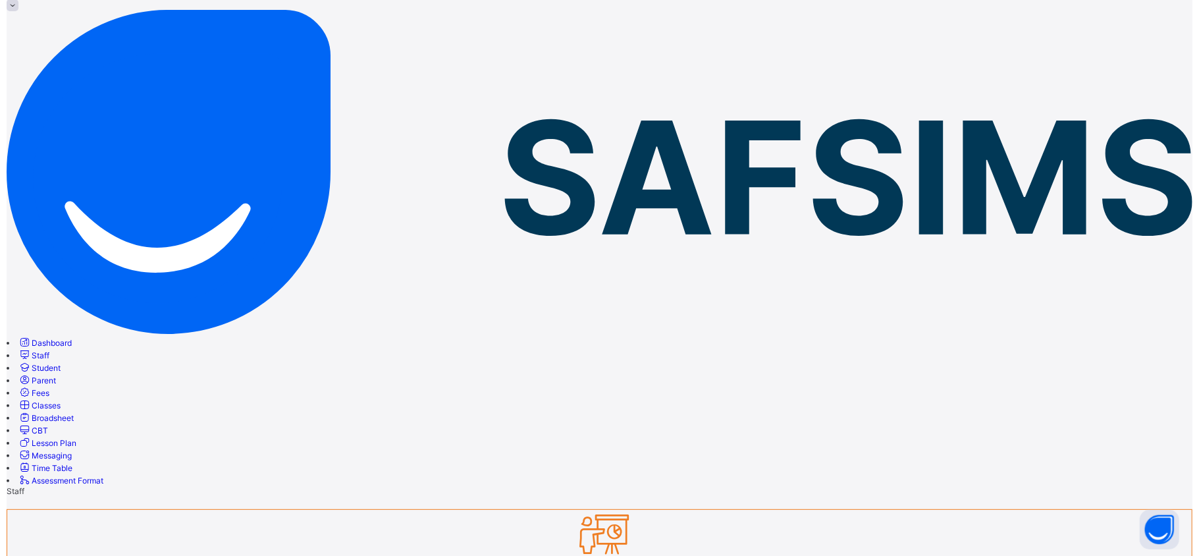
scroll to position [111, 0]
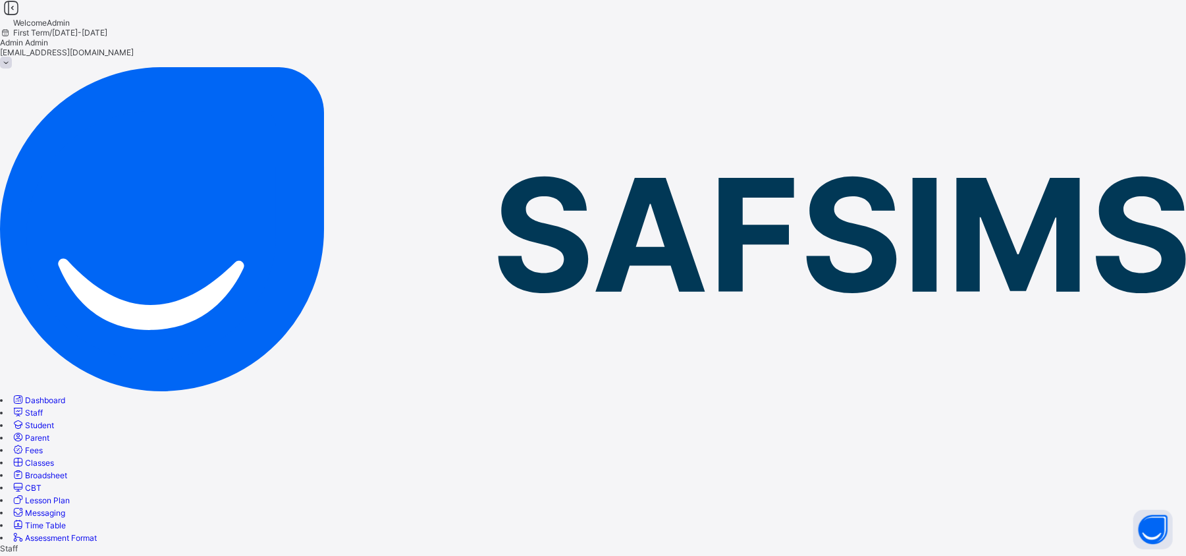
scroll to position [59, 0]
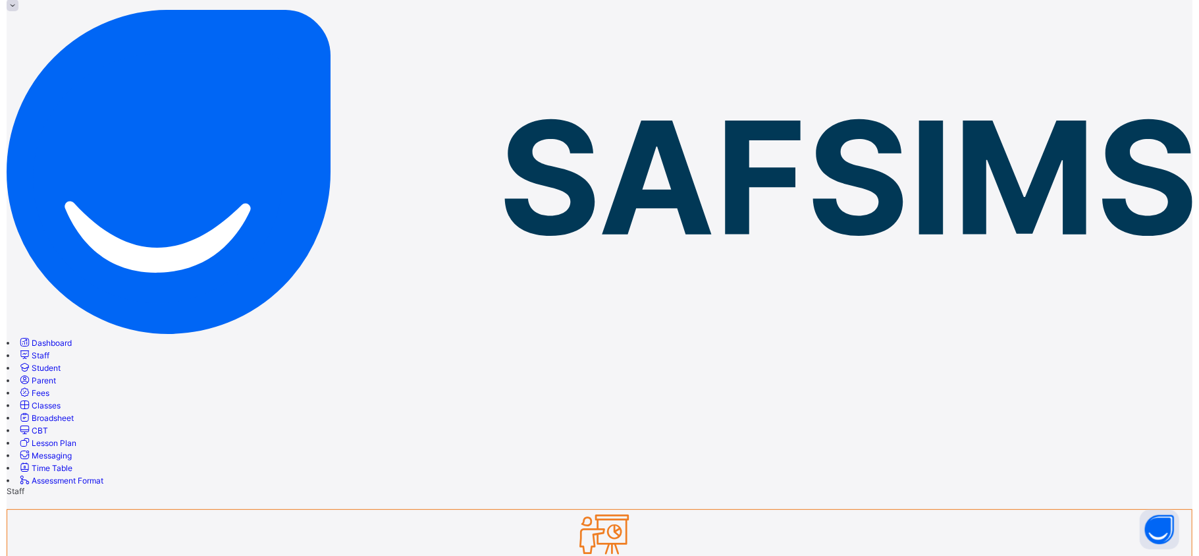
scroll to position [162, 0]
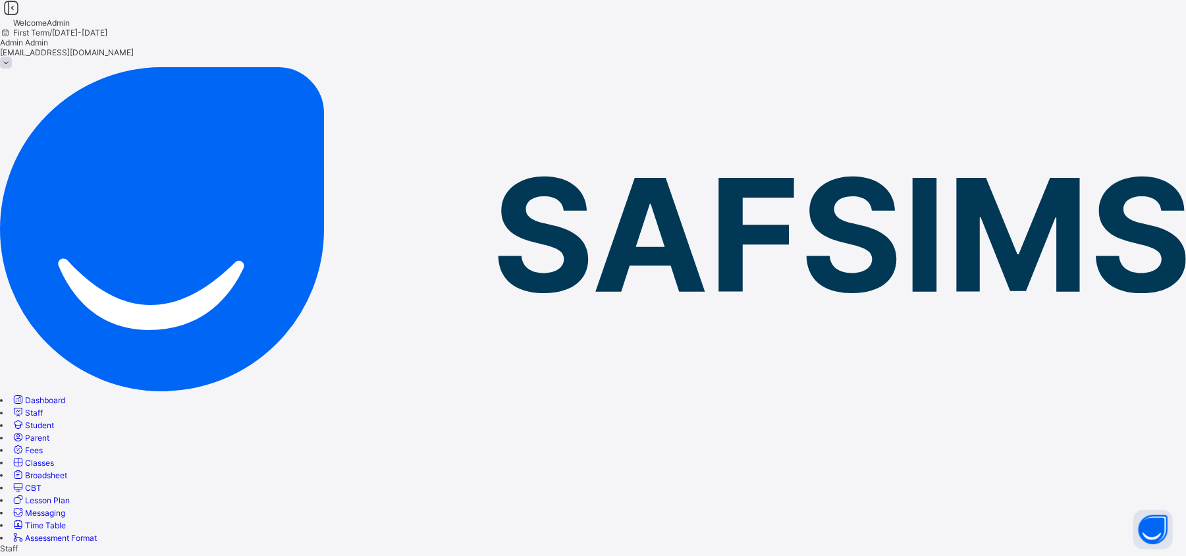
scroll to position [59, 0]
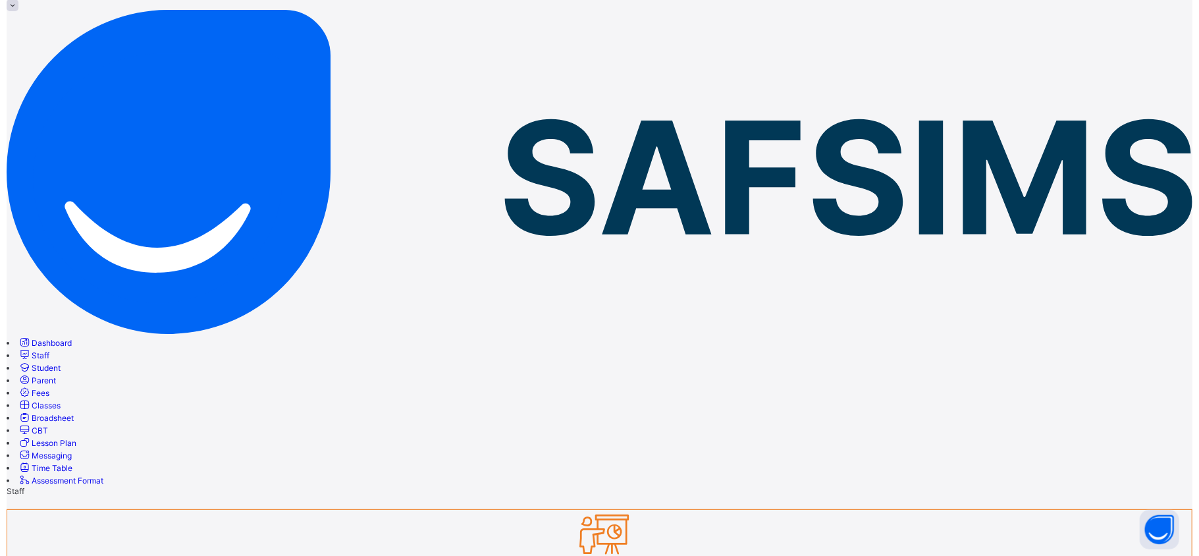
scroll to position [111, 0]
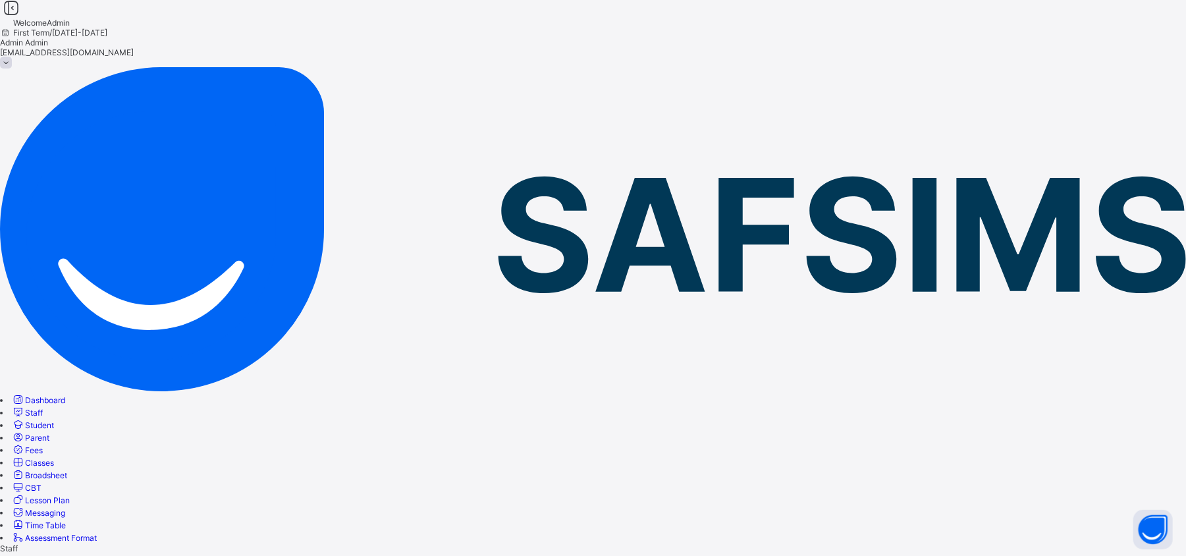
scroll to position [0, 0]
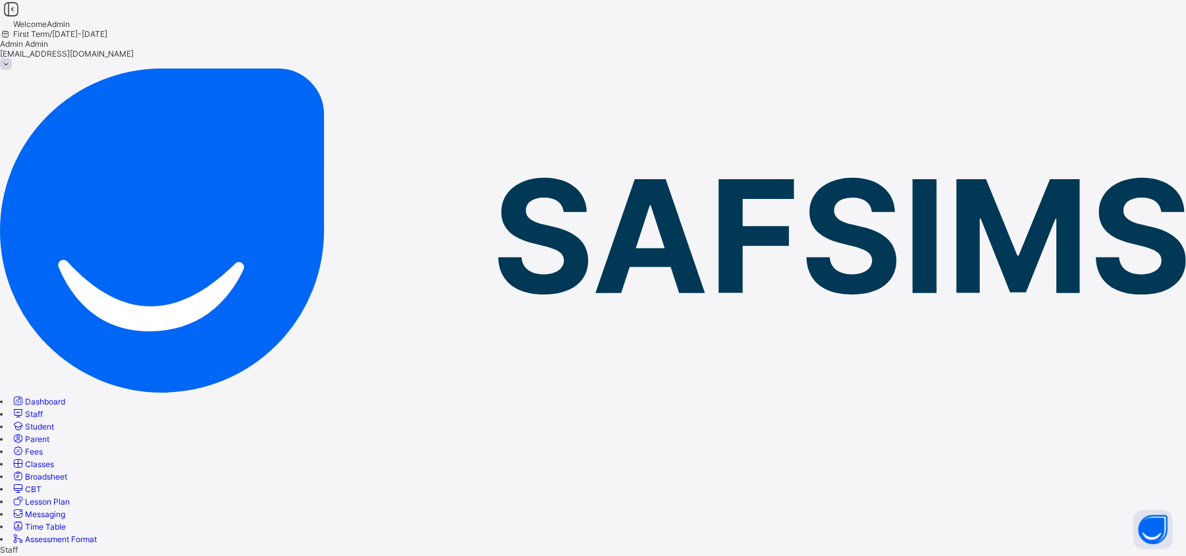
scroll to position [40, 0]
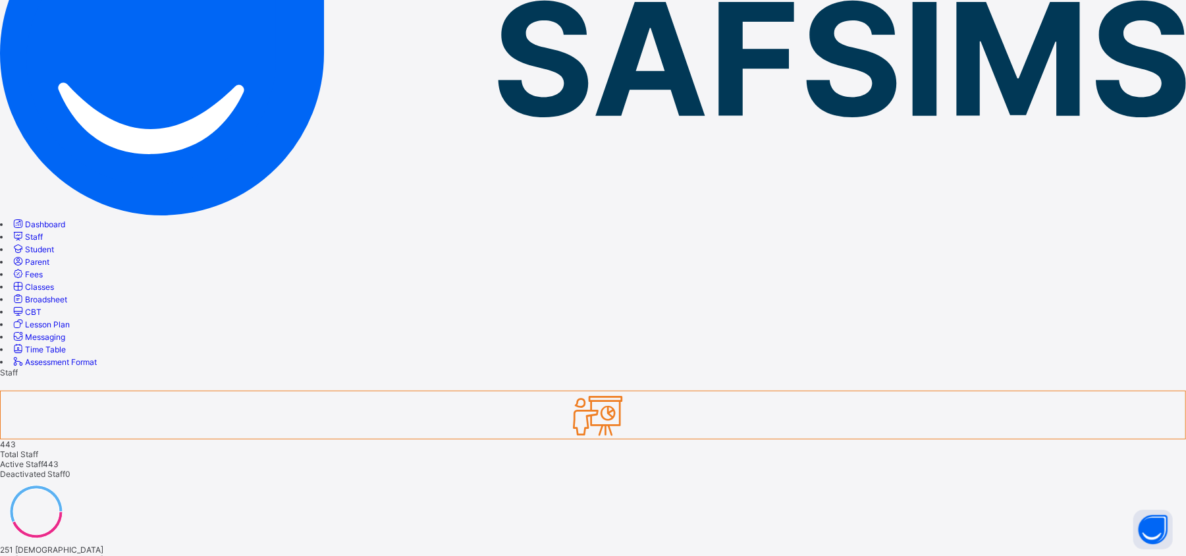
scroll to position [178, 0]
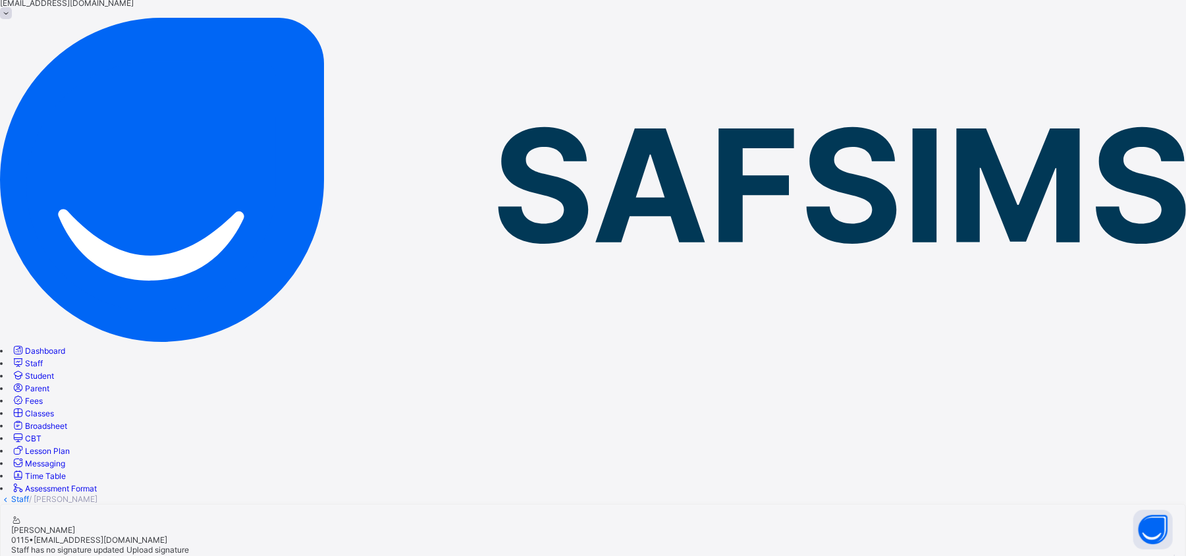
scroll to position [51, 0]
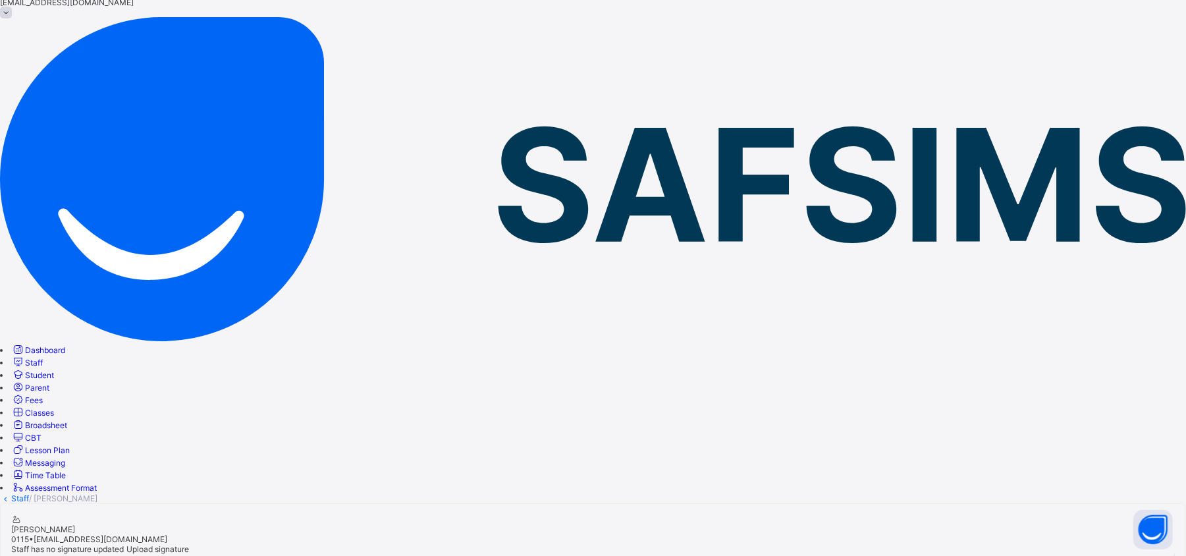
click at [29, 493] on link "Staff" at bounding box center [20, 498] width 18 height 10
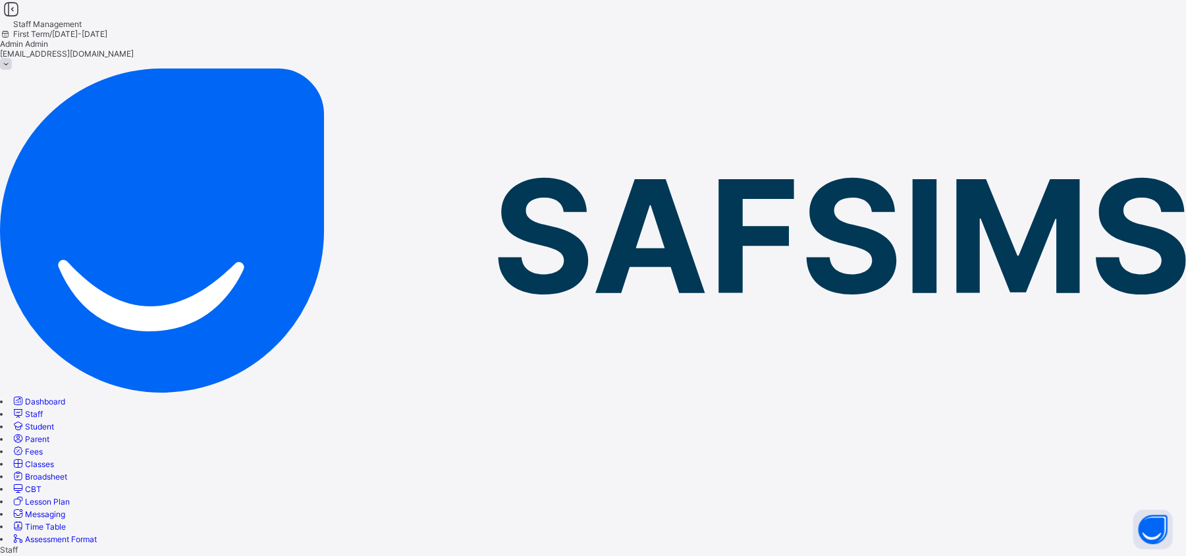
click at [29, 545] on link "Staff" at bounding box center [20, 550] width 18 height 10
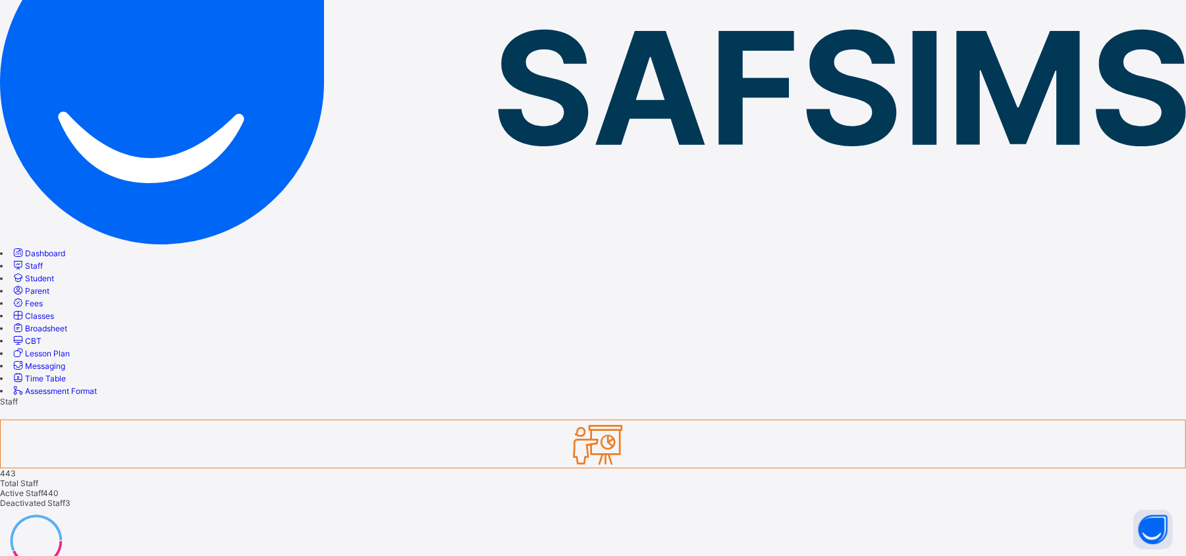
scroll to position [149, 0]
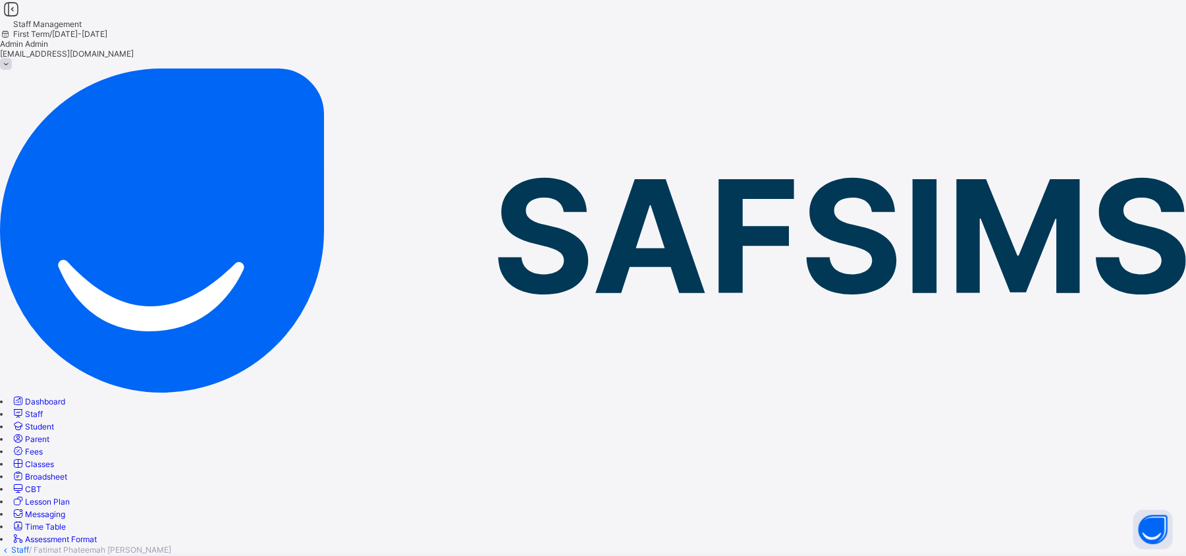
click at [29, 545] on link "Staff" at bounding box center [20, 550] width 18 height 10
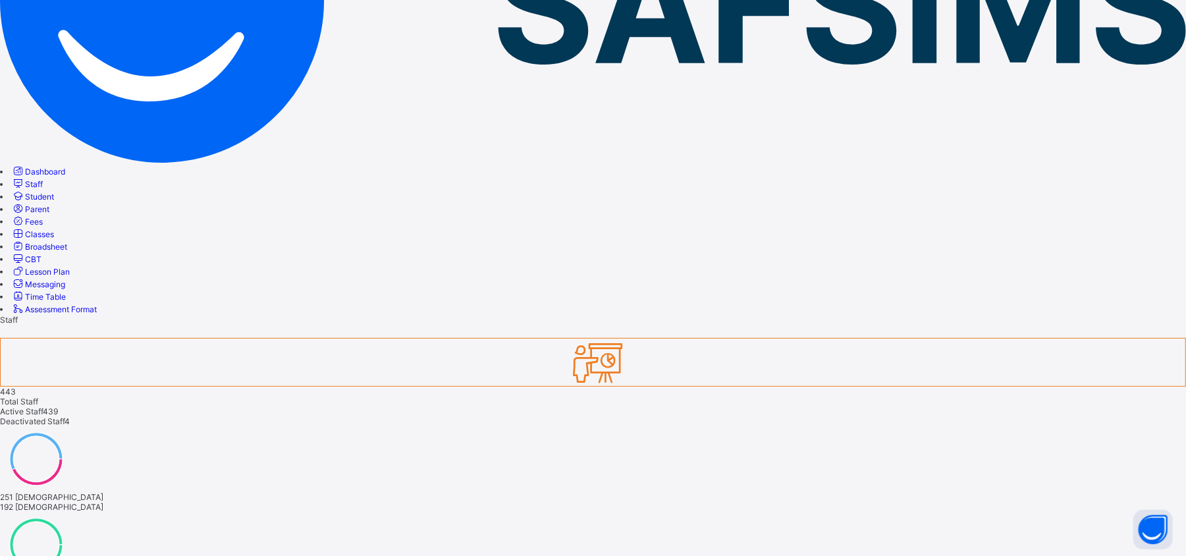
scroll to position [230, 0]
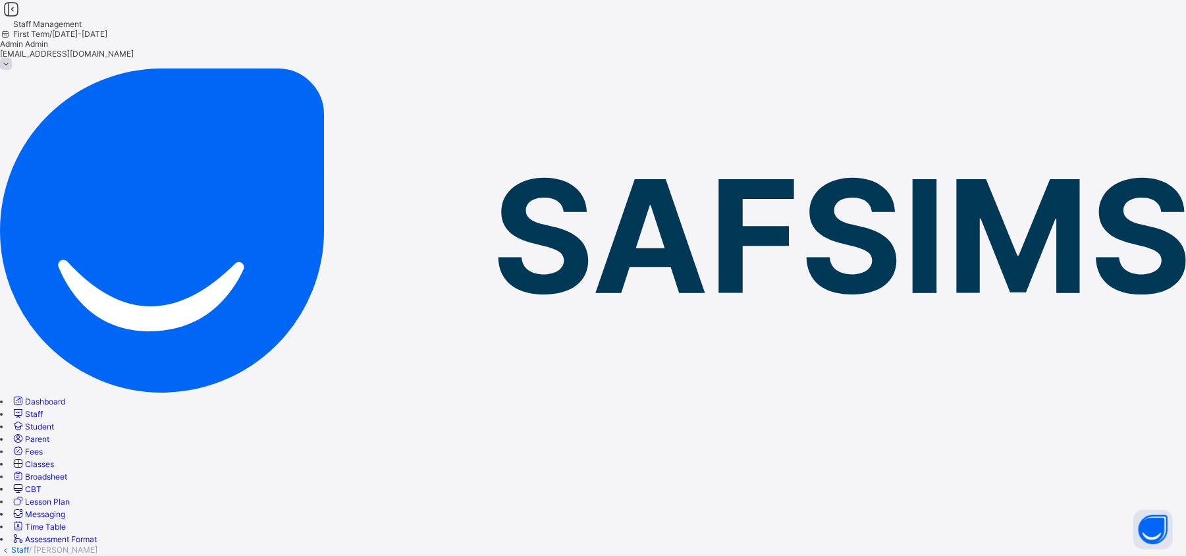
click at [29, 545] on link "Staff" at bounding box center [20, 550] width 18 height 10
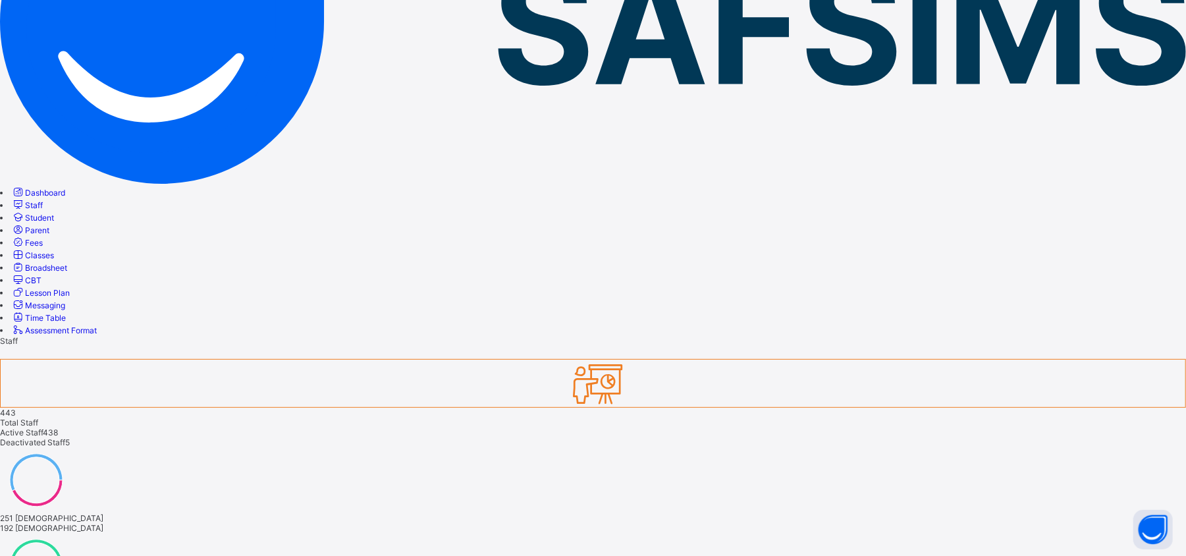
scroll to position [240, 0]
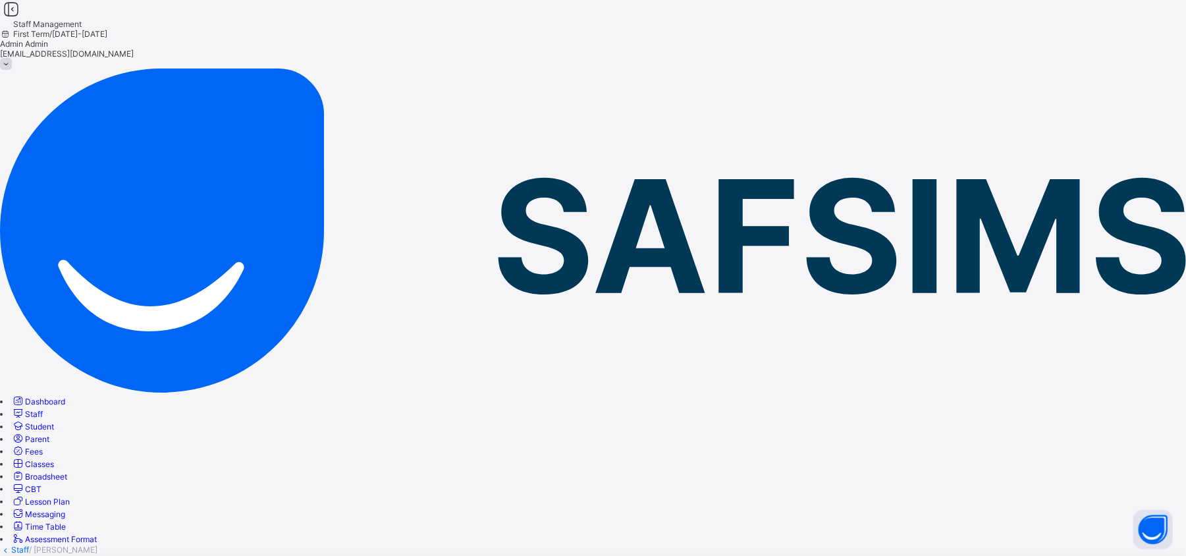
click at [29, 545] on link "Staff" at bounding box center [20, 550] width 18 height 10
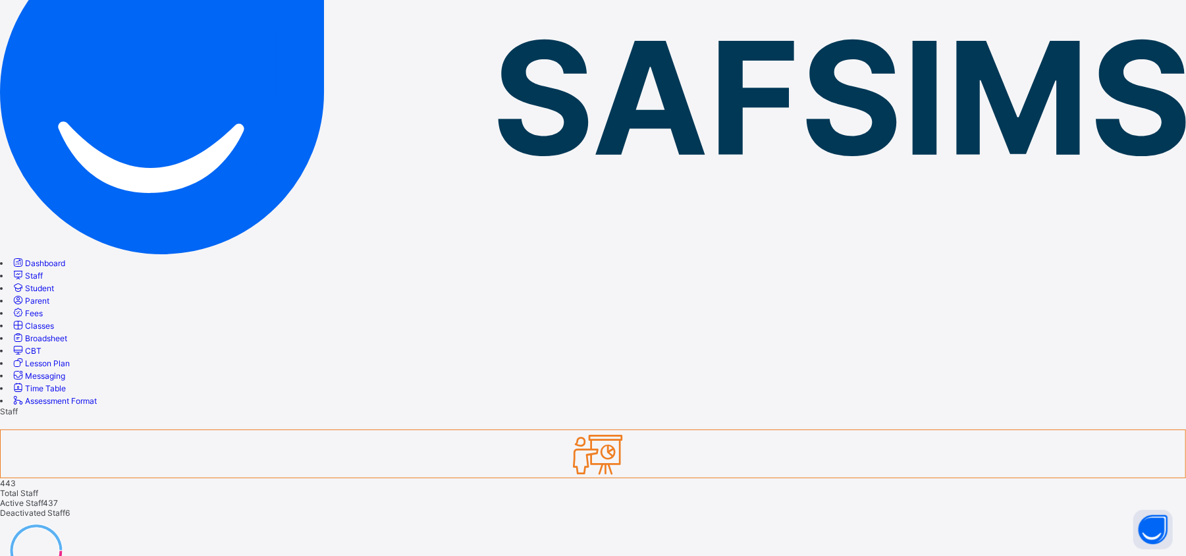
scroll to position [240, 0]
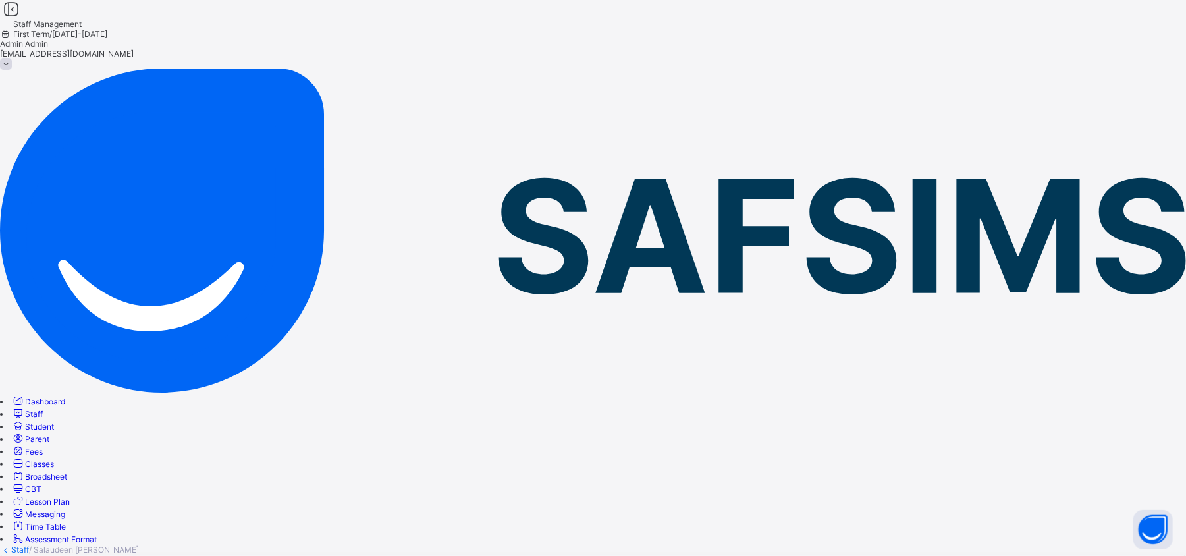
click at [29, 545] on link "Staff" at bounding box center [20, 550] width 18 height 10
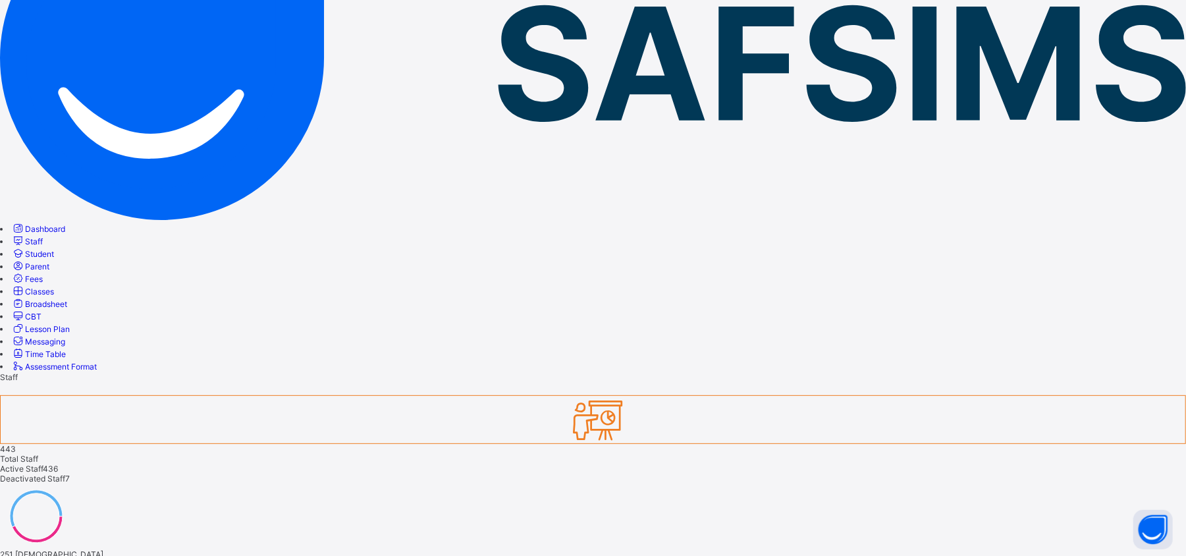
scroll to position [240, 0]
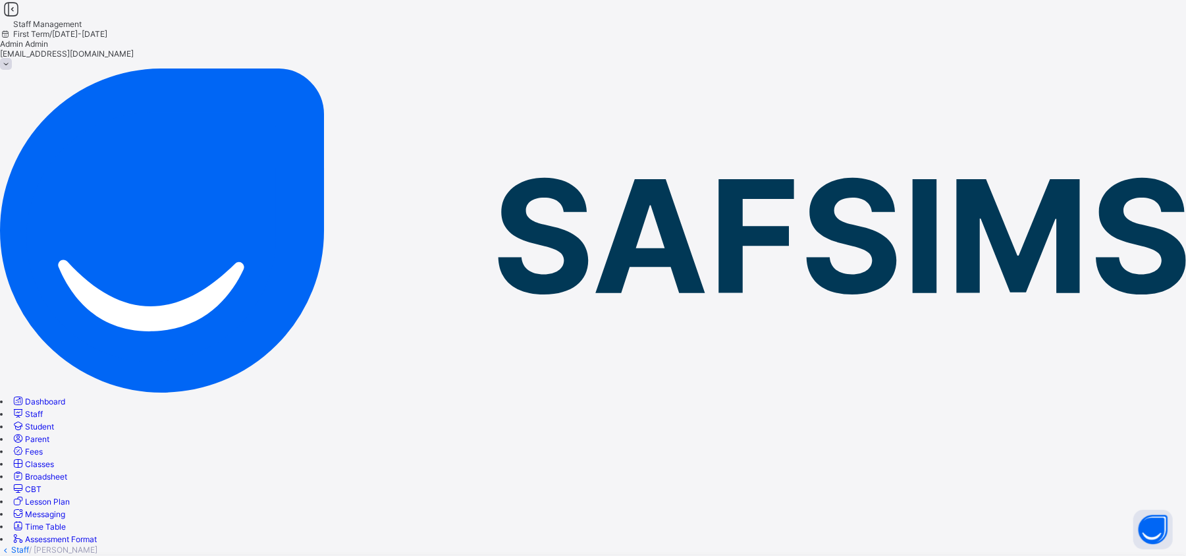
click at [29, 545] on link "Staff" at bounding box center [20, 550] width 18 height 10
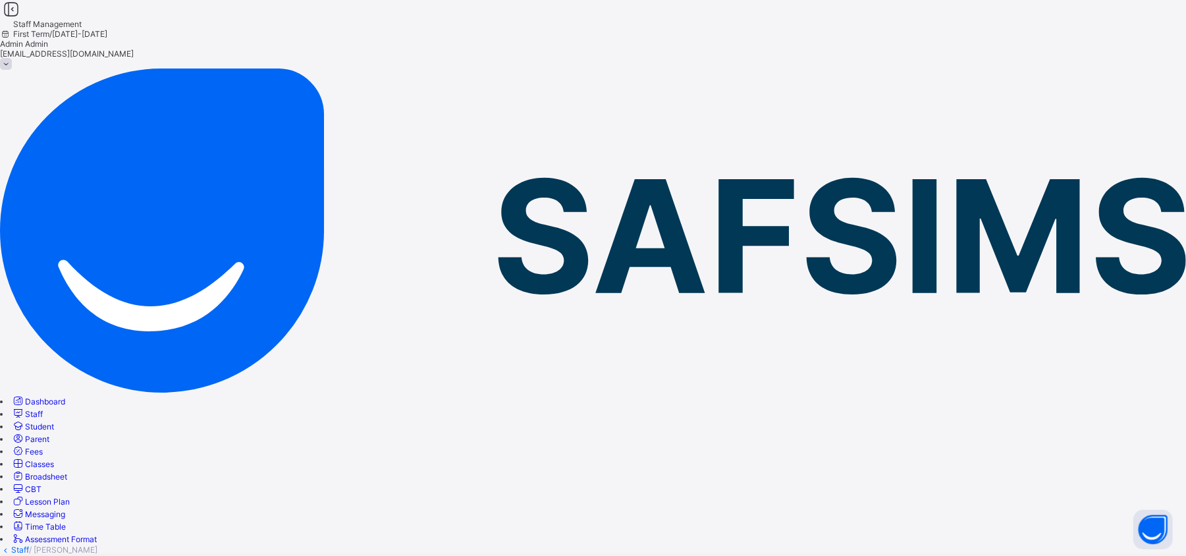
click at [29, 545] on link "Staff" at bounding box center [20, 550] width 18 height 10
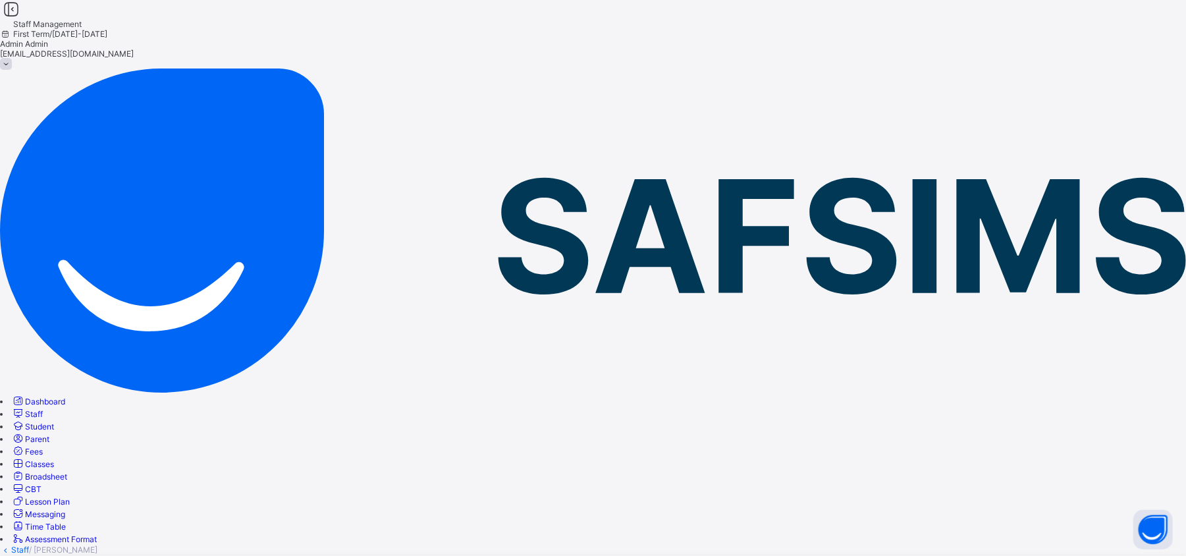
click at [29, 545] on link "Staff" at bounding box center [20, 550] width 18 height 10
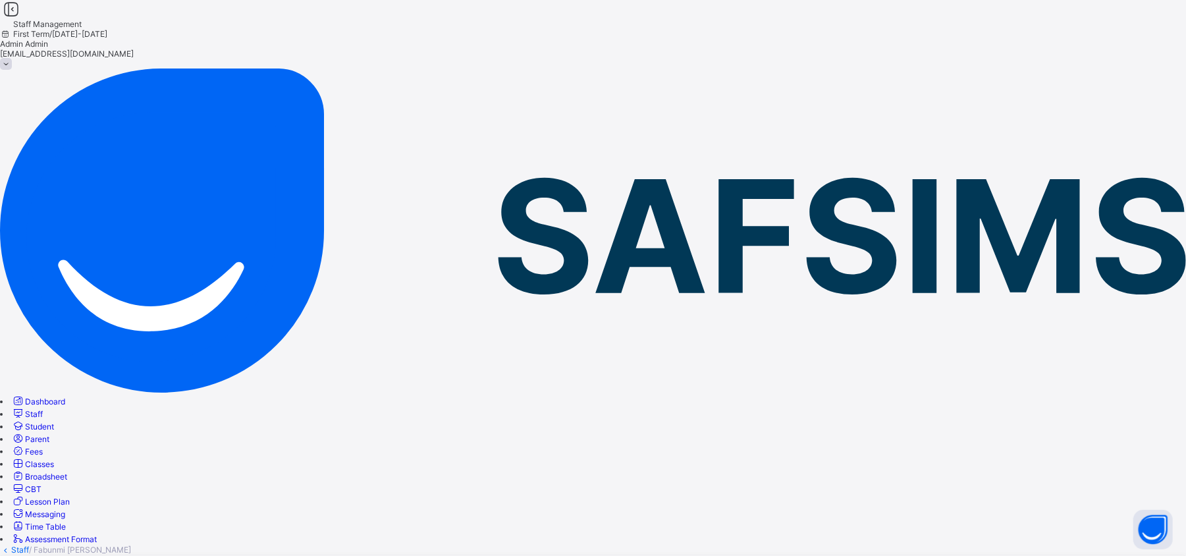
click at [29, 545] on link "Staff" at bounding box center [20, 550] width 18 height 10
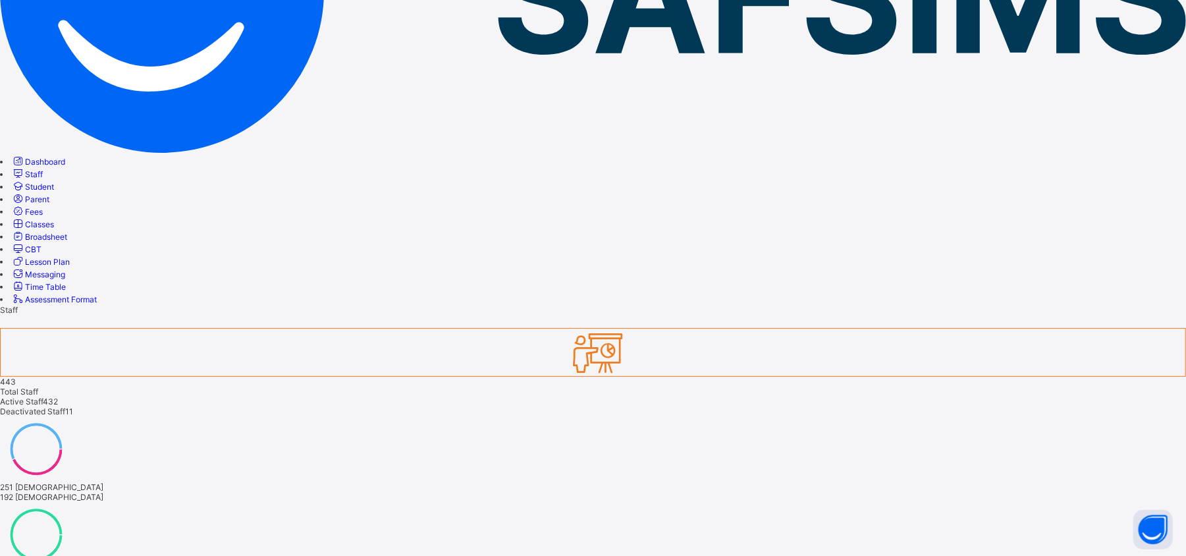
scroll to position [273, 0]
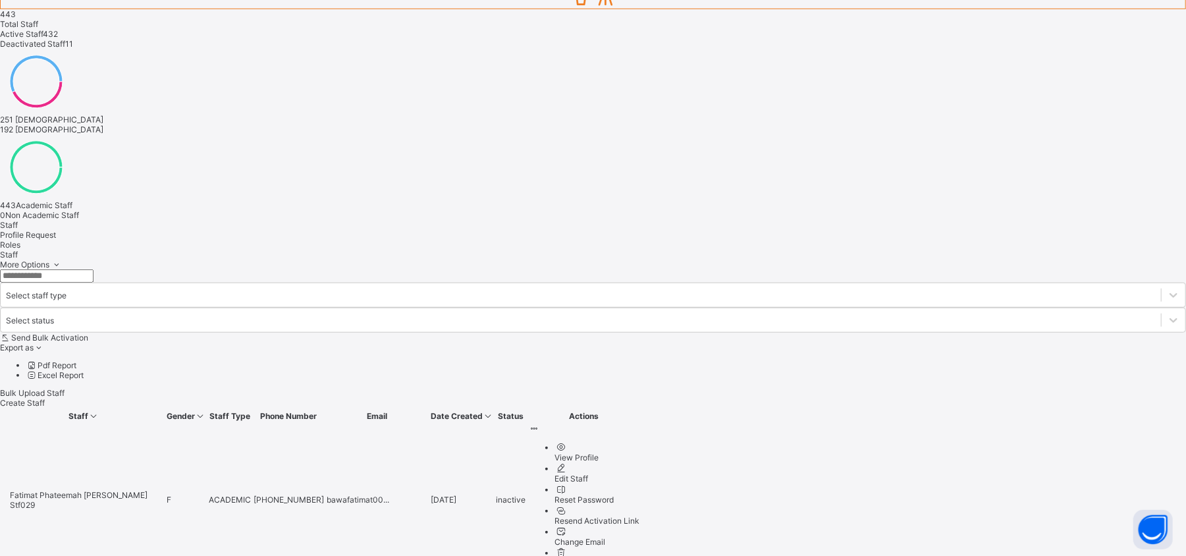
scroll to position [608, 0]
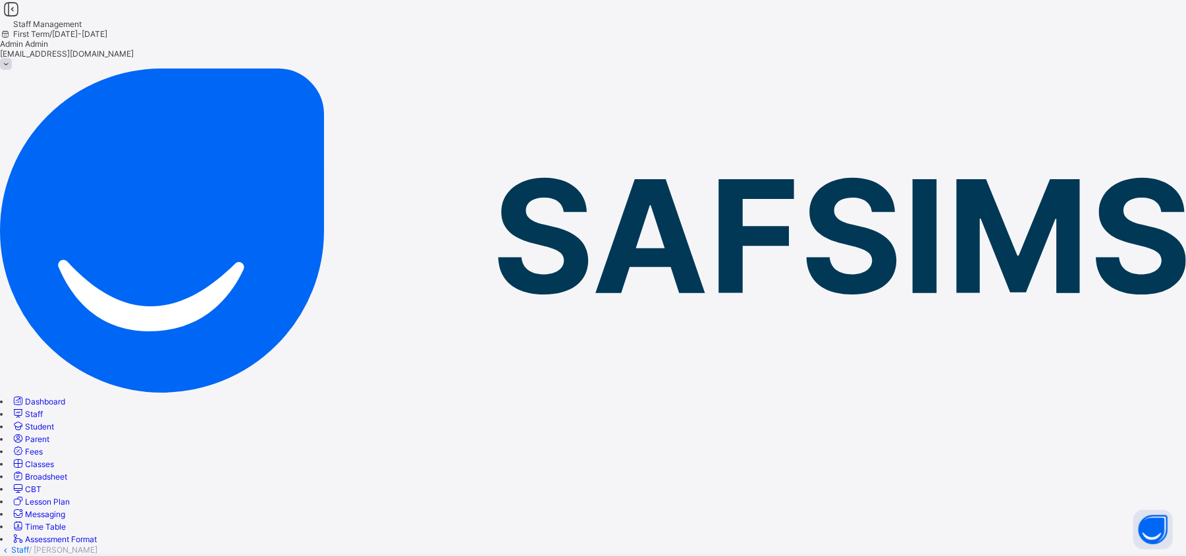
click at [29, 545] on link "Staff" at bounding box center [20, 550] width 18 height 10
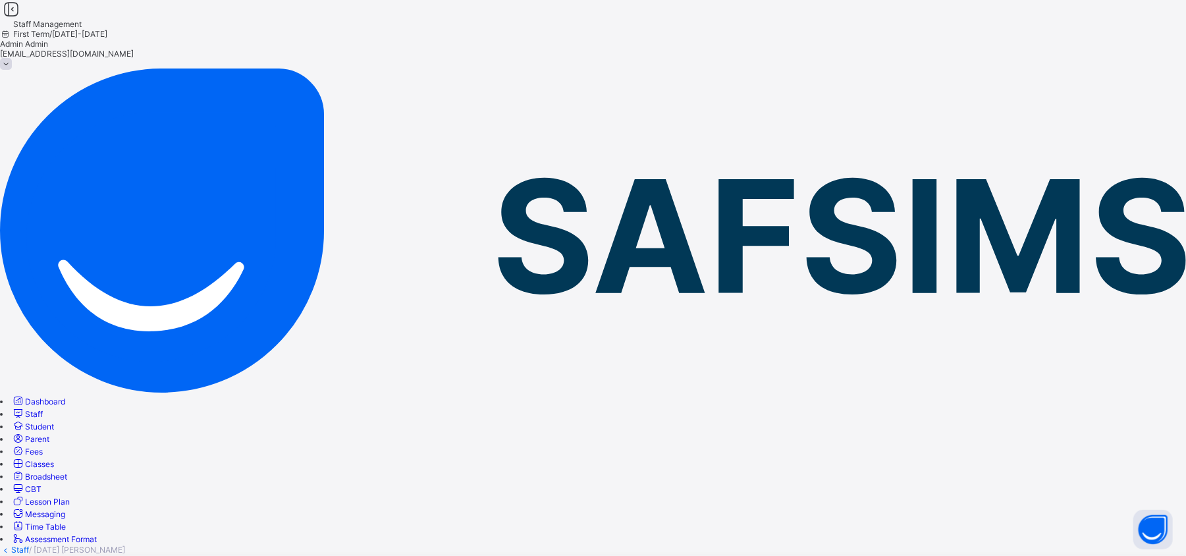
click at [29, 545] on link "Staff" at bounding box center [20, 550] width 18 height 10
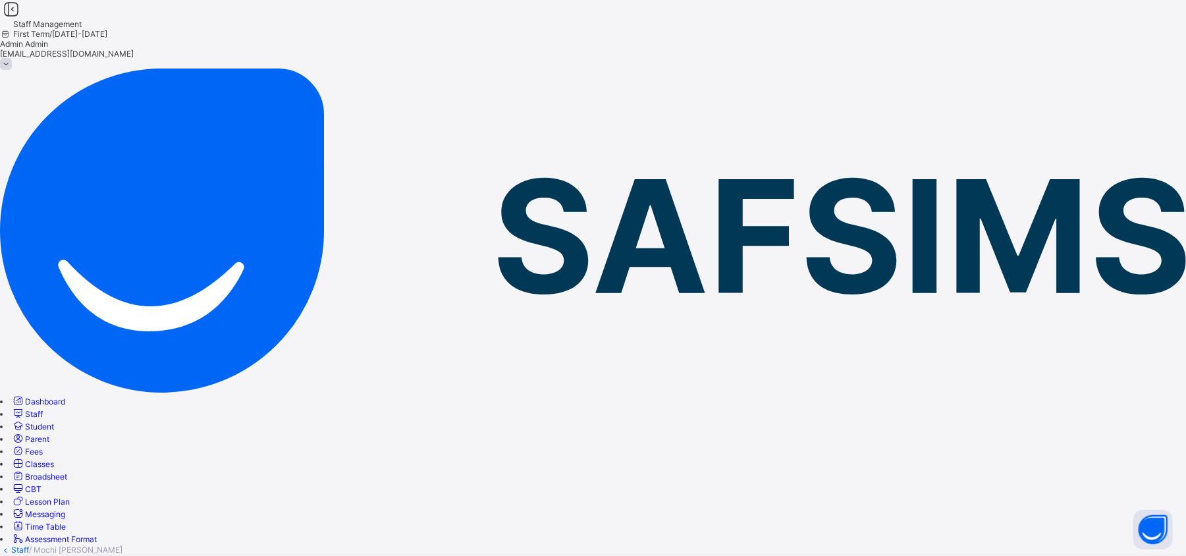
click at [29, 545] on link "Staff" at bounding box center [20, 550] width 18 height 10
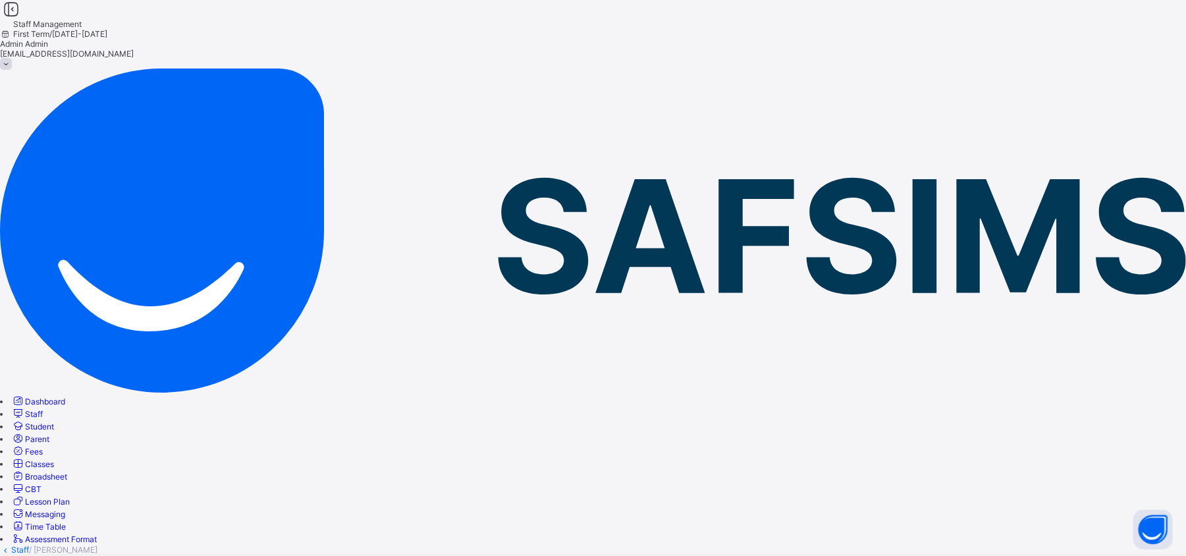
click at [29, 545] on link "Staff" at bounding box center [20, 550] width 18 height 10
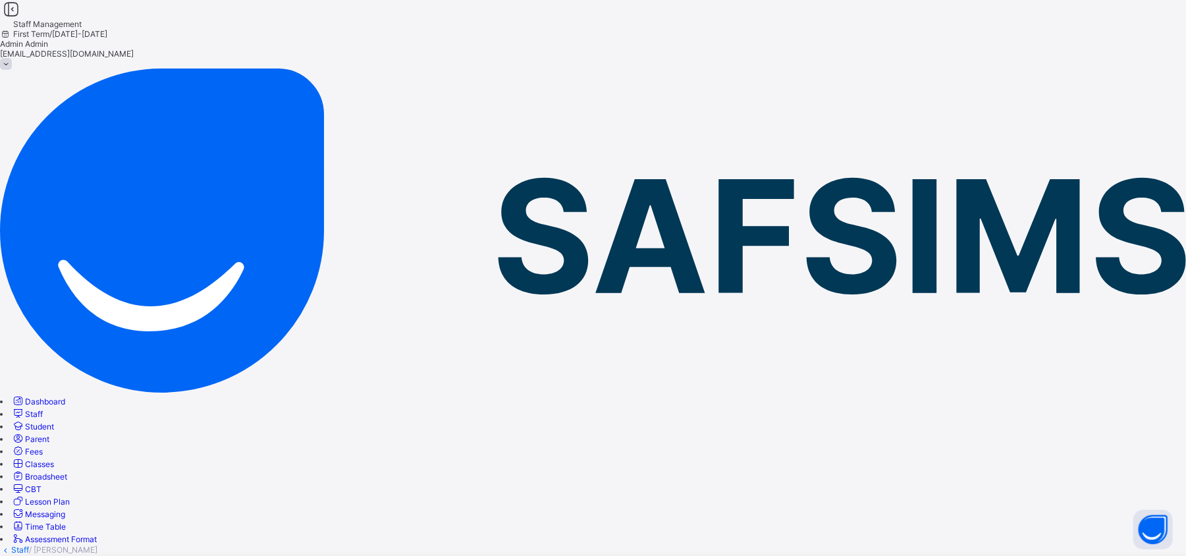
click at [29, 545] on link "Staff" at bounding box center [20, 550] width 18 height 10
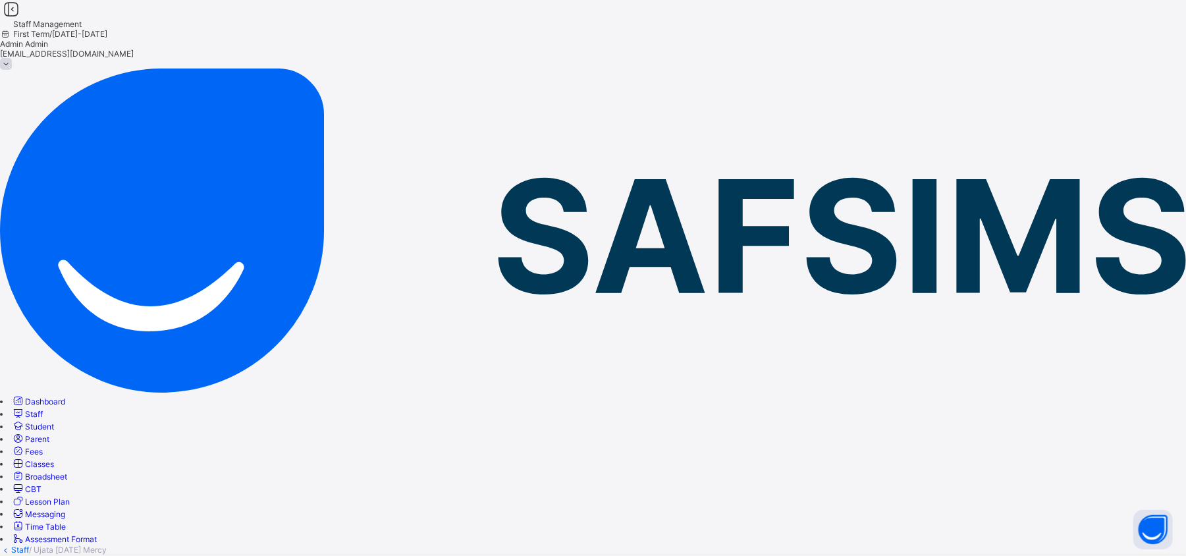
click at [29, 545] on link "Staff" at bounding box center [20, 550] width 18 height 10
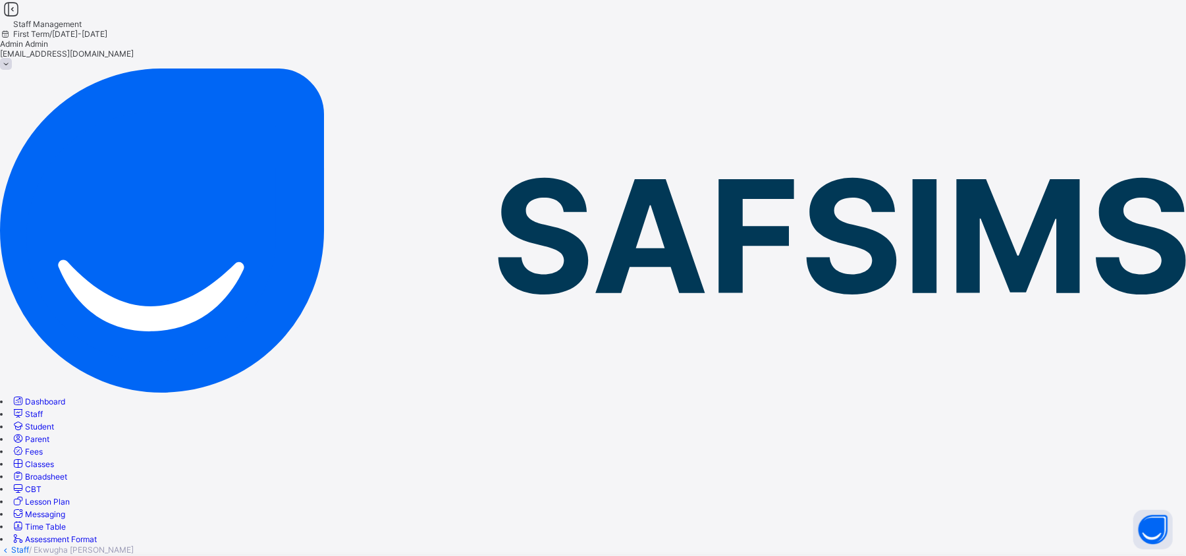
click at [29, 545] on link "Staff" at bounding box center [20, 550] width 18 height 10
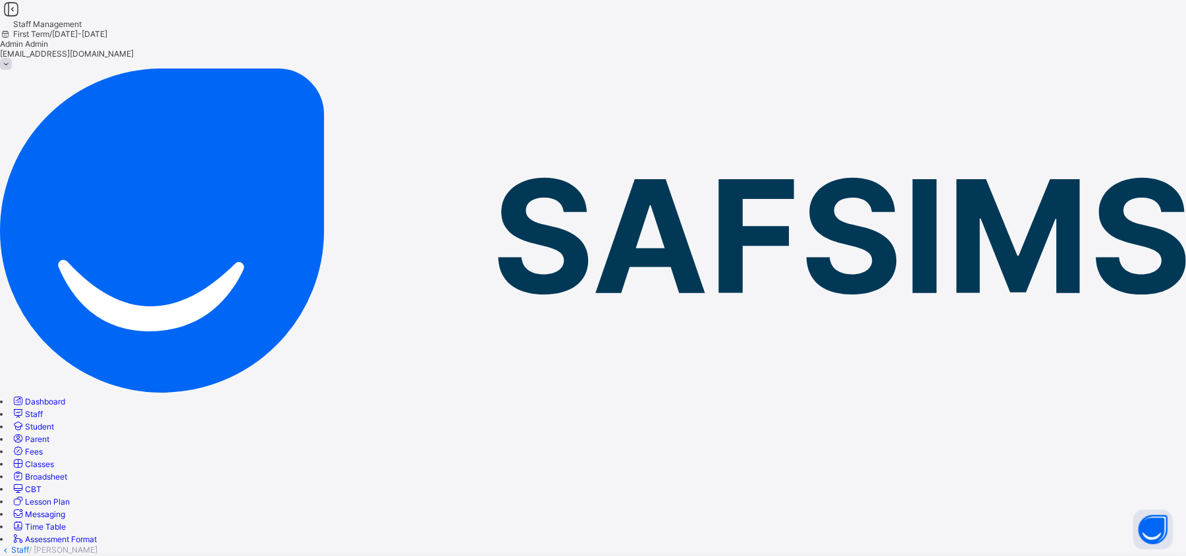
click at [29, 545] on link "Staff" at bounding box center [20, 550] width 18 height 10
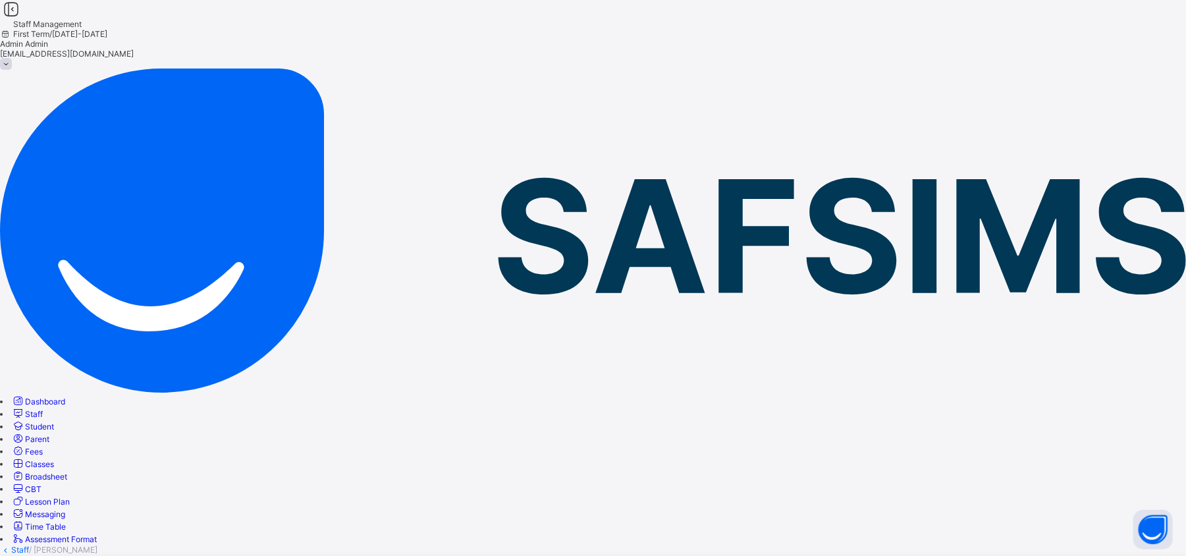
click at [29, 545] on link "Staff" at bounding box center [20, 550] width 18 height 10
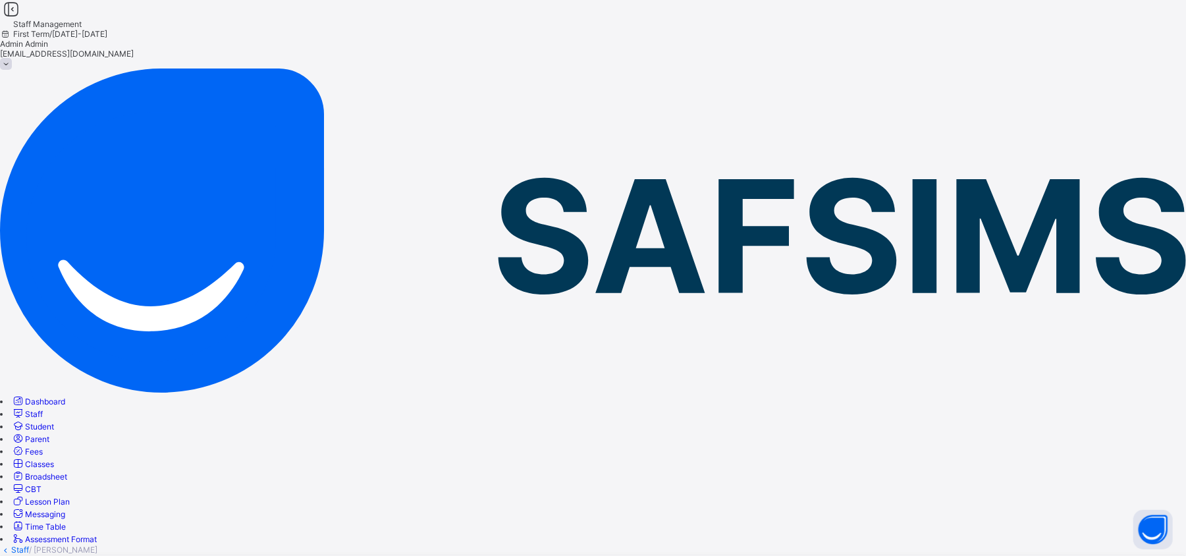
click at [29, 545] on link "Staff" at bounding box center [20, 550] width 18 height 10
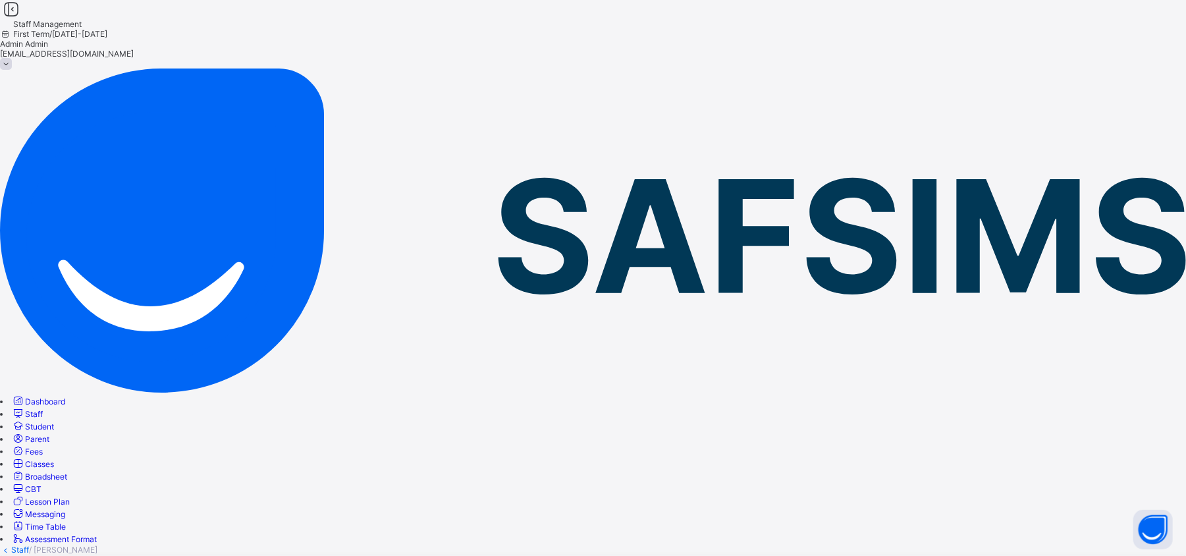
click at [29, 545] on link "Staff" at bounding box center [20, 550] width 18 height 10
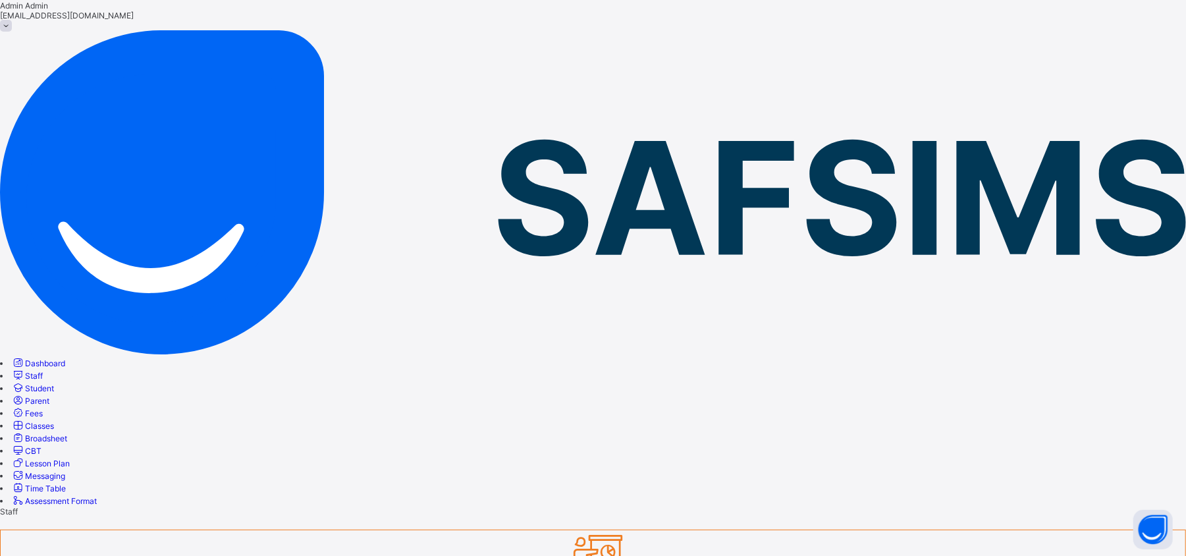
scroll to position [240, 0]
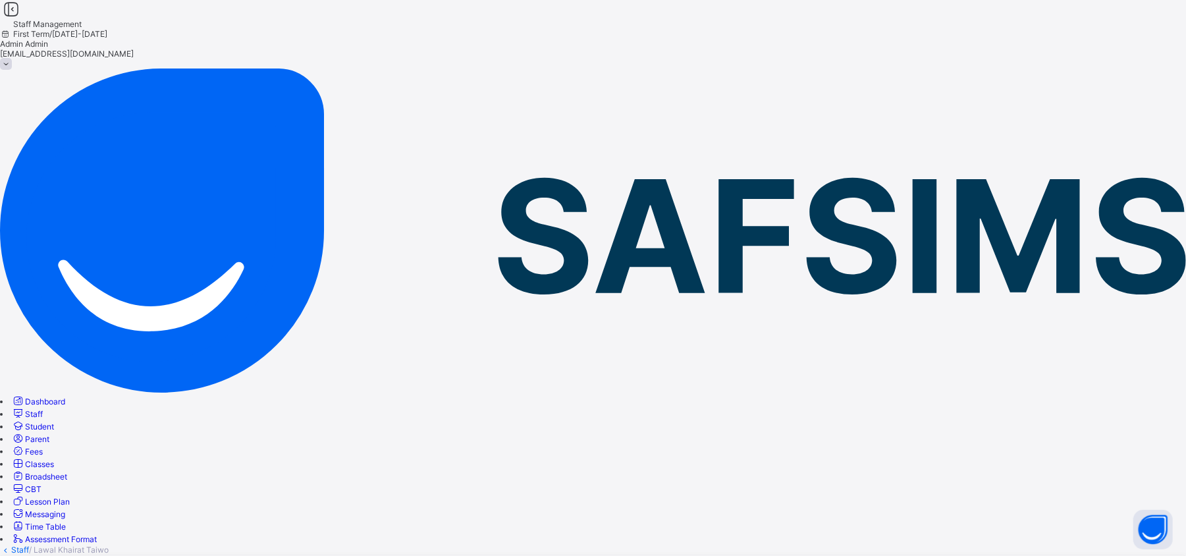
click at [29, 545] on link "Staff" at bounding box center [20, 550] width 18 height 10
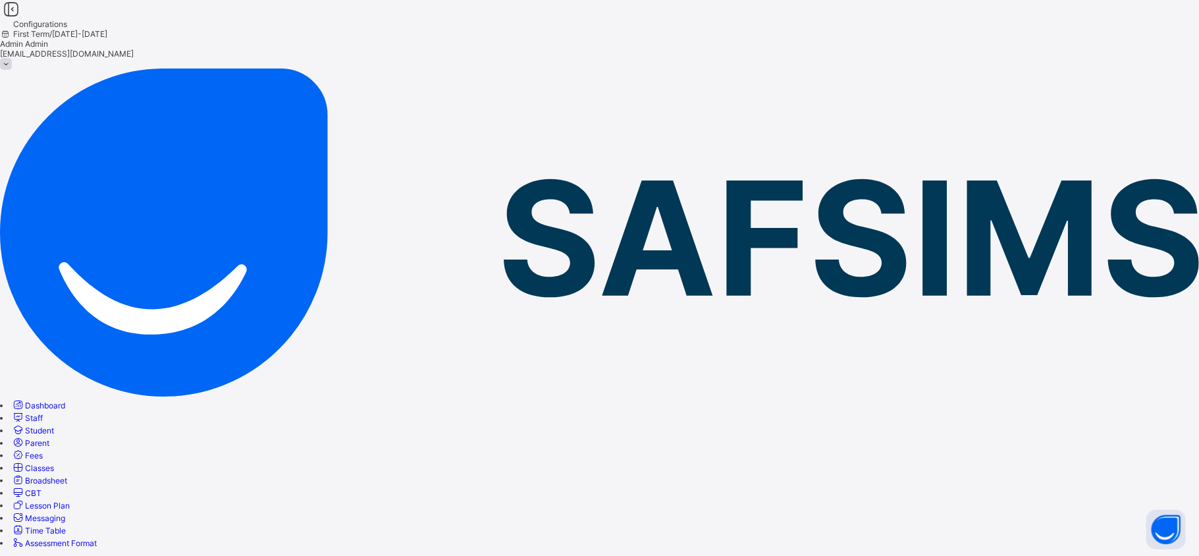
click at [43, 413] on span "Staff" at bounding box center [34, 418] width 18 height 10
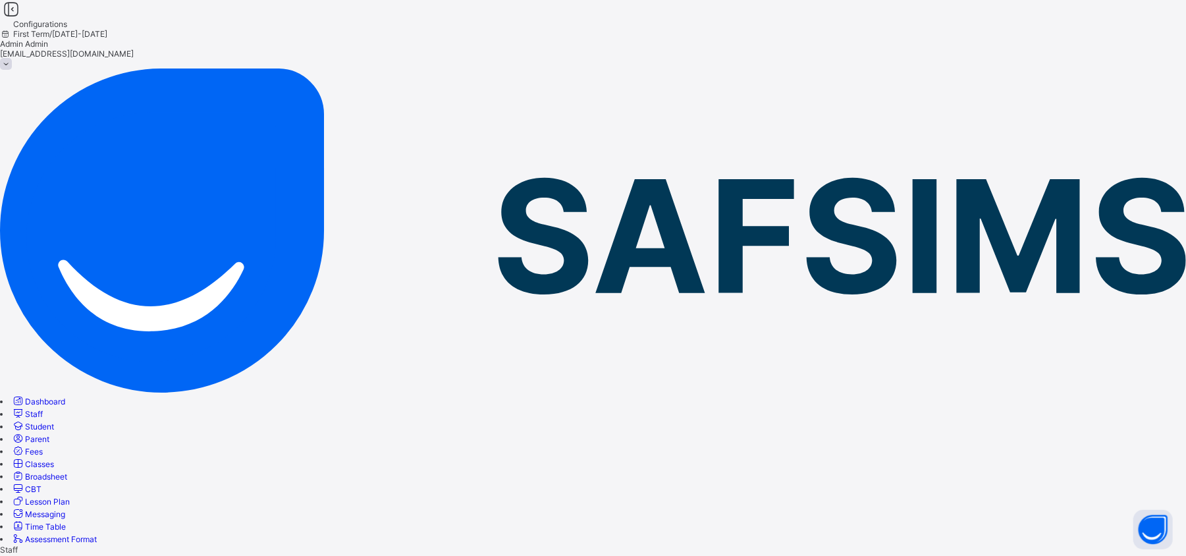
scroll to position [240, 0]
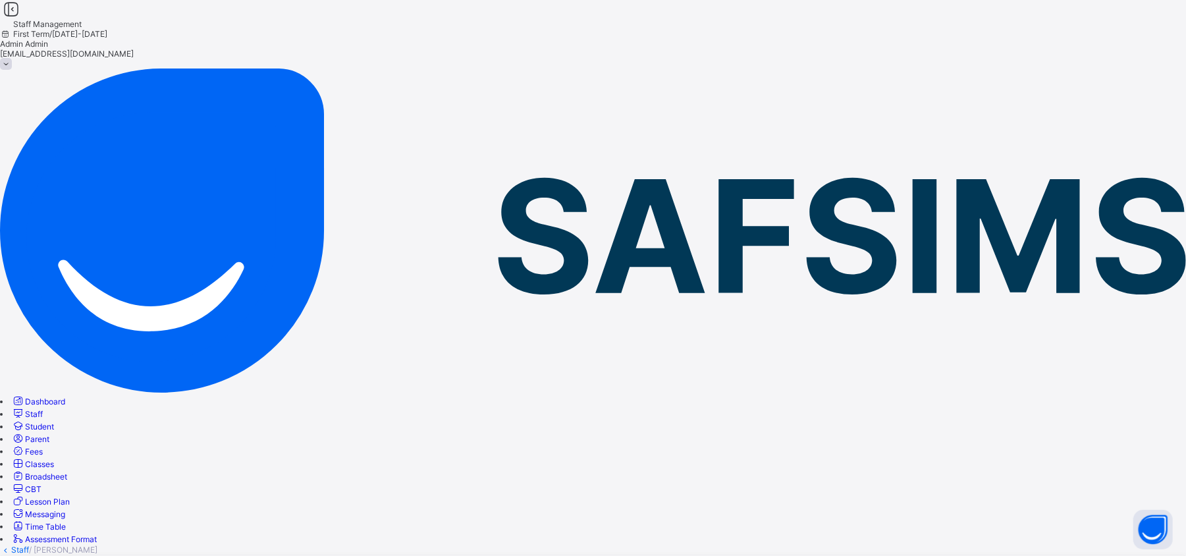
click at [29, 545] on link "Staff" at bounding box center [20, 550] width 18 height 10
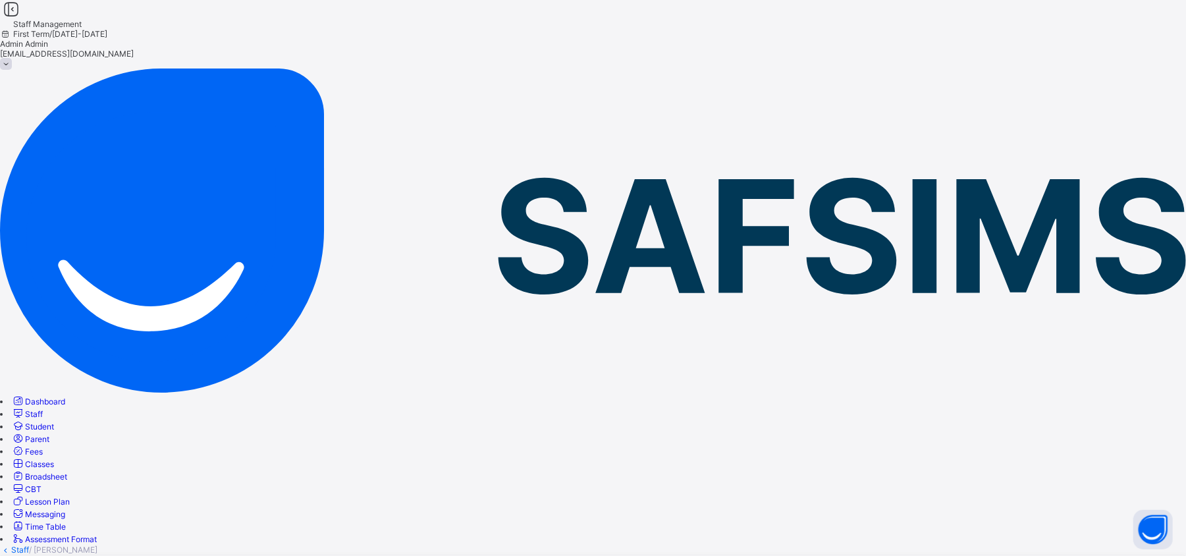
click at [29, 545] on link "Staff" at bounding box center [20, 550] width 18 height 10
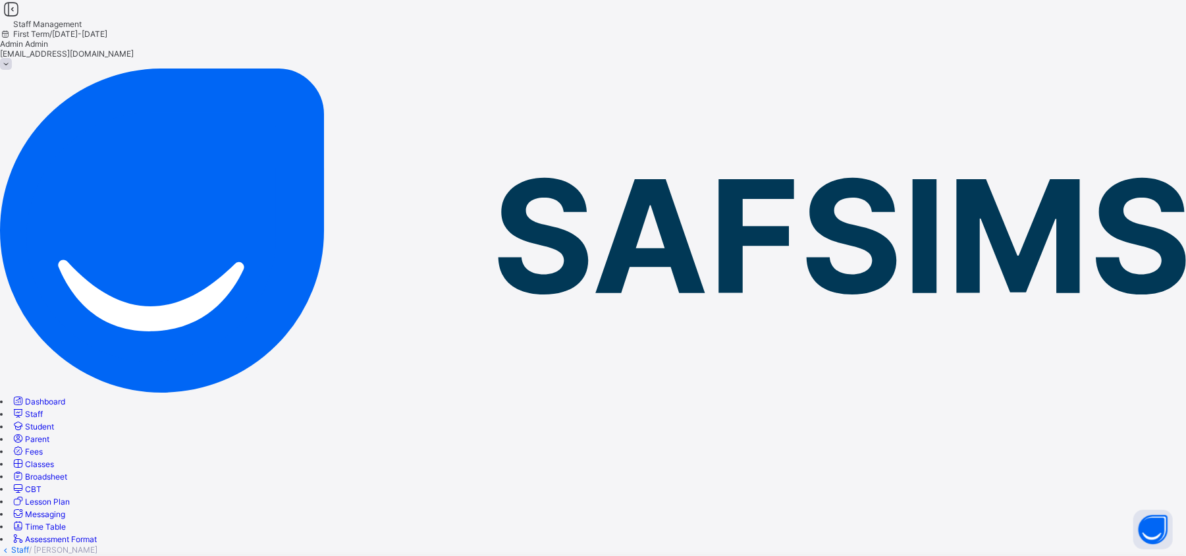
click at [29, 545] on link "Staff" at bounding box center [20, 550] width 18 height 10
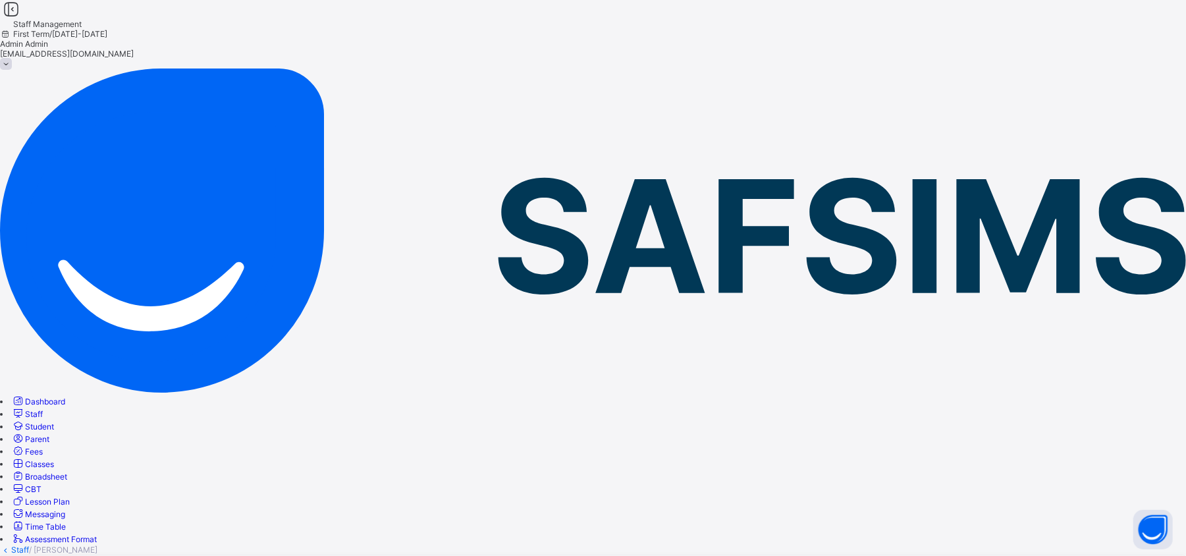
click at [29, 545] on link "Staff" at bounding box center [20, 550] width 18 height 10
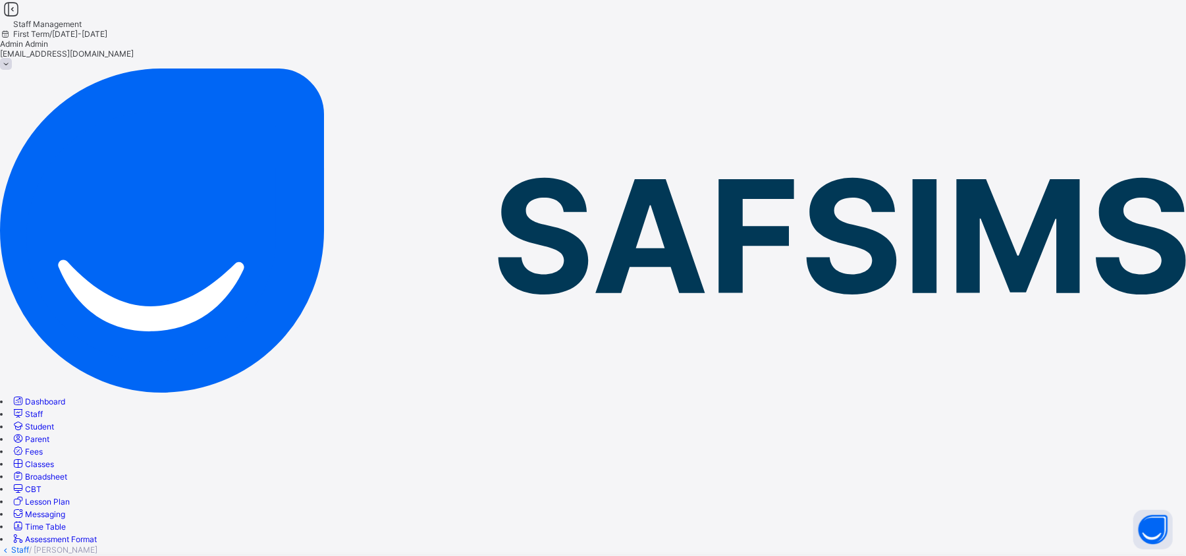
click at [29, 545] on link "Staff" at bounding box center [20, 550] width 18 height 10
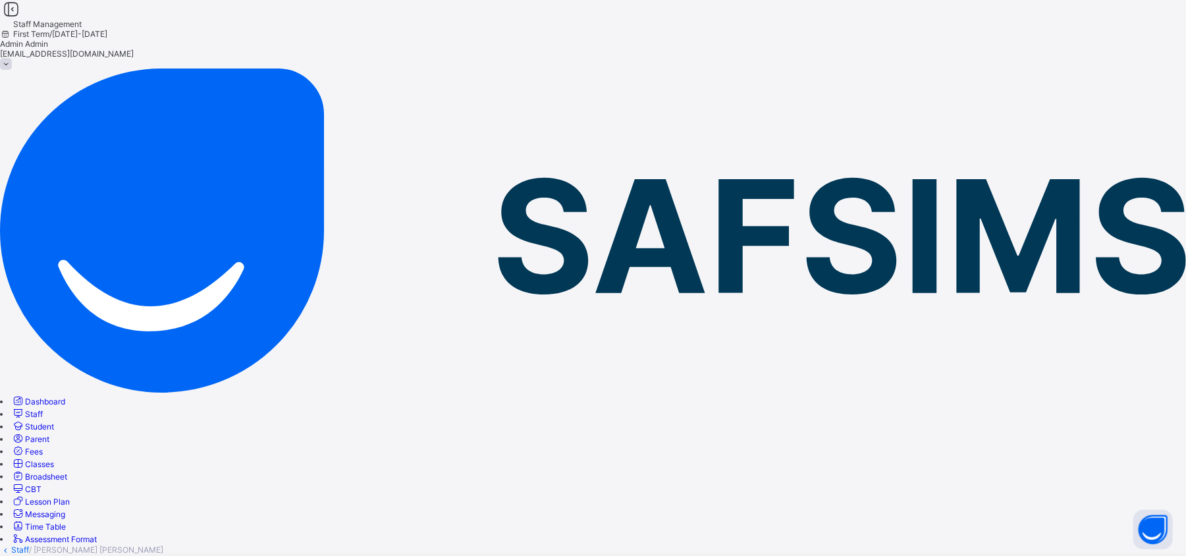
click at [29, 545] on link "Staff" at bounding box center [20, 550] width 18 height 10
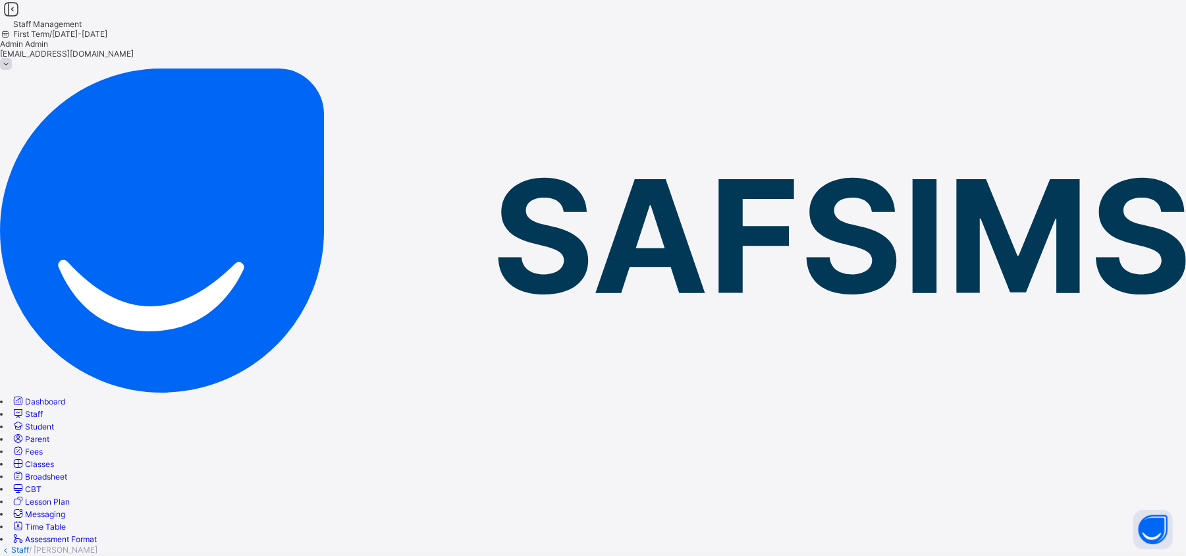
click at [29, 545] on link "Staff" at bounding box center [20, 550] width 18 height 10
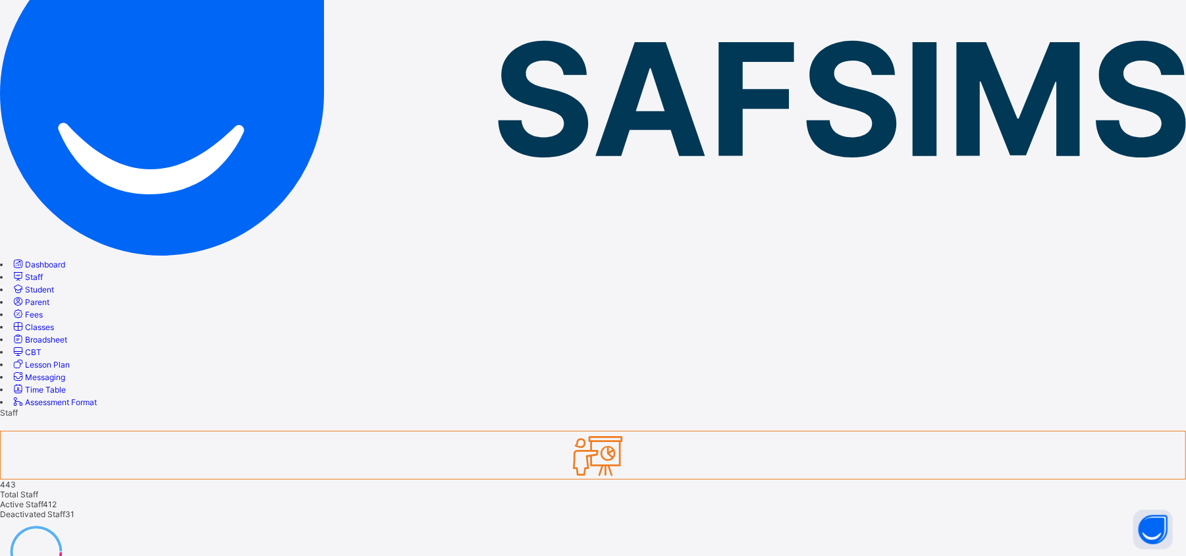
scroll to position [145, 0]
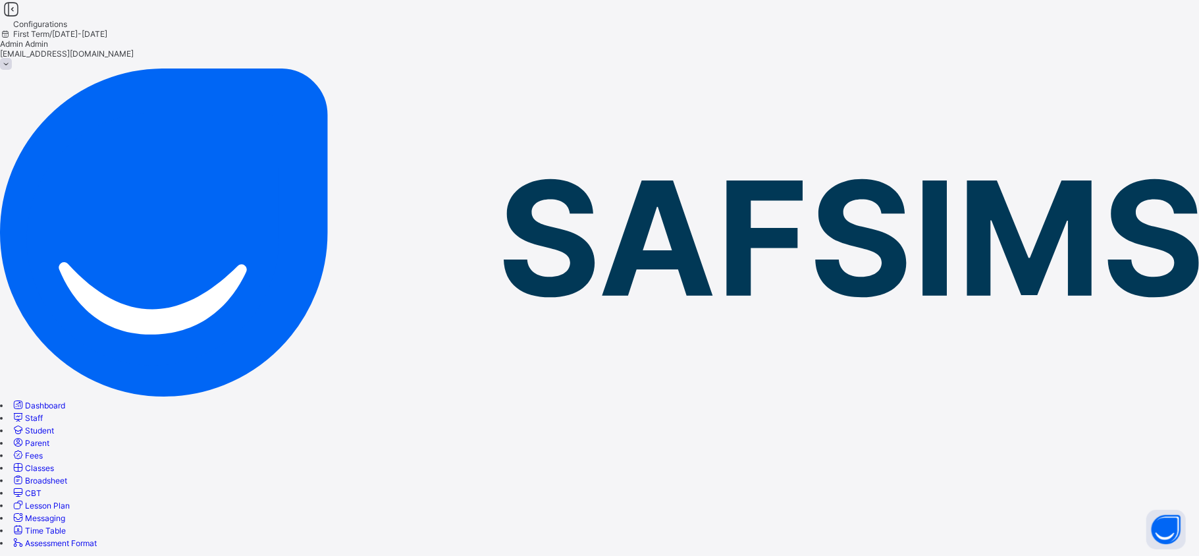
click at [43, 413] on span "Staff" at bounding box center [34, 418] width 18 height 10
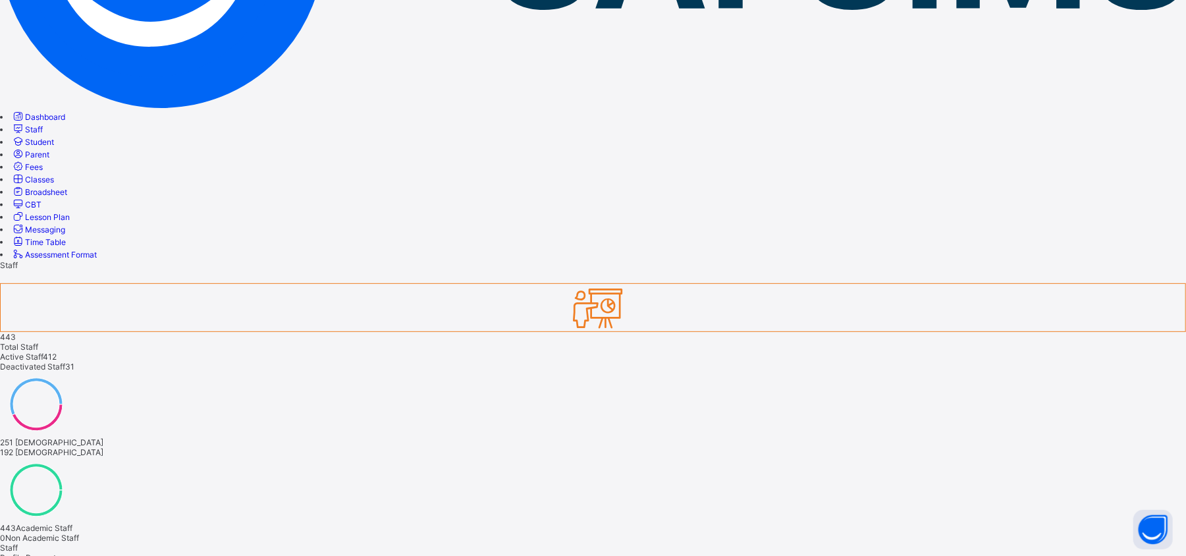
scroll to position [335, 0]
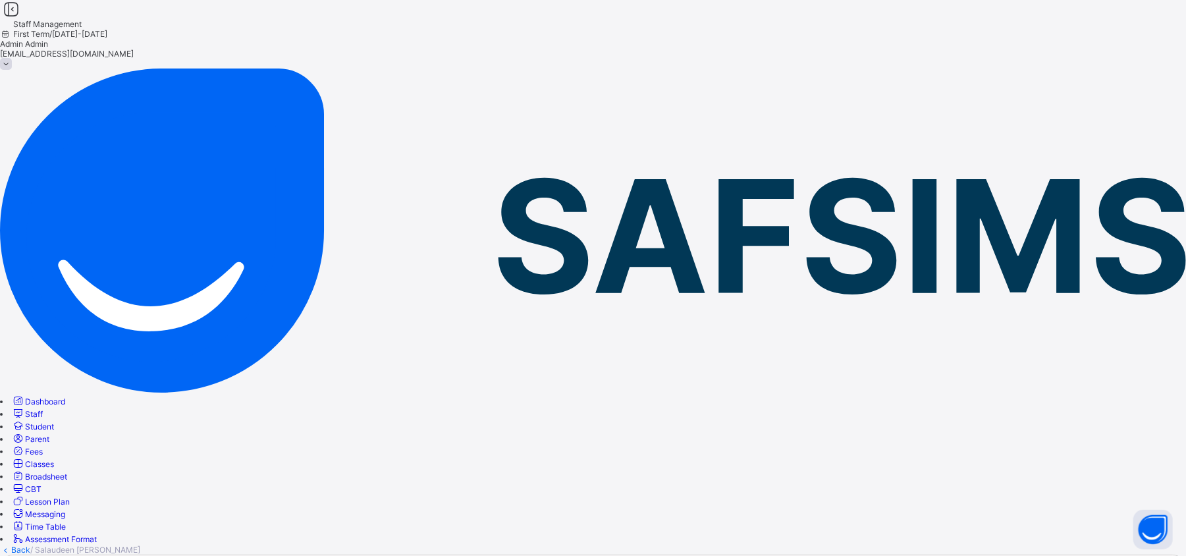
click at [30, 545] on link "Back" at bounding box center [20, 550] width 19 height 10
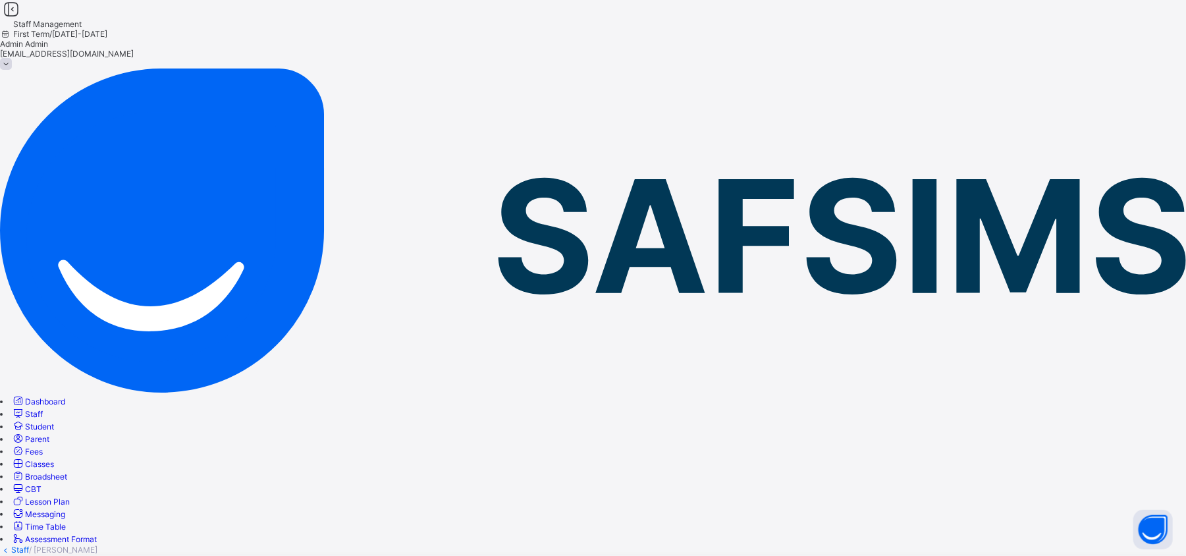
click at [29, 545] on link "Staff" at bounding box center [20, 550] width 18 height 10
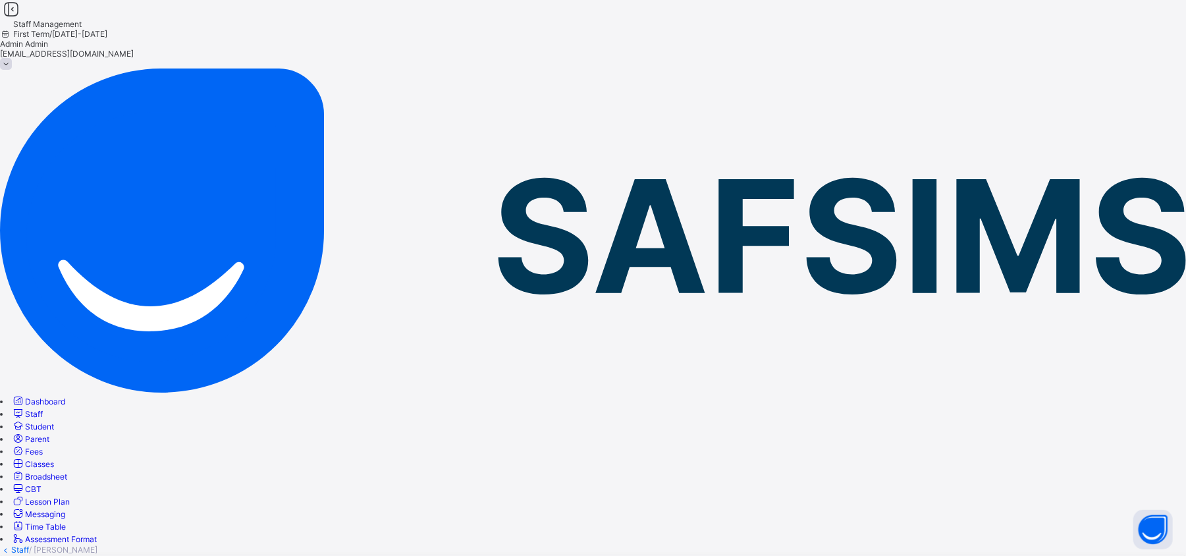
click at [29, 545] on link "Staff" at bounding box center [20, 550] width 18 height 10
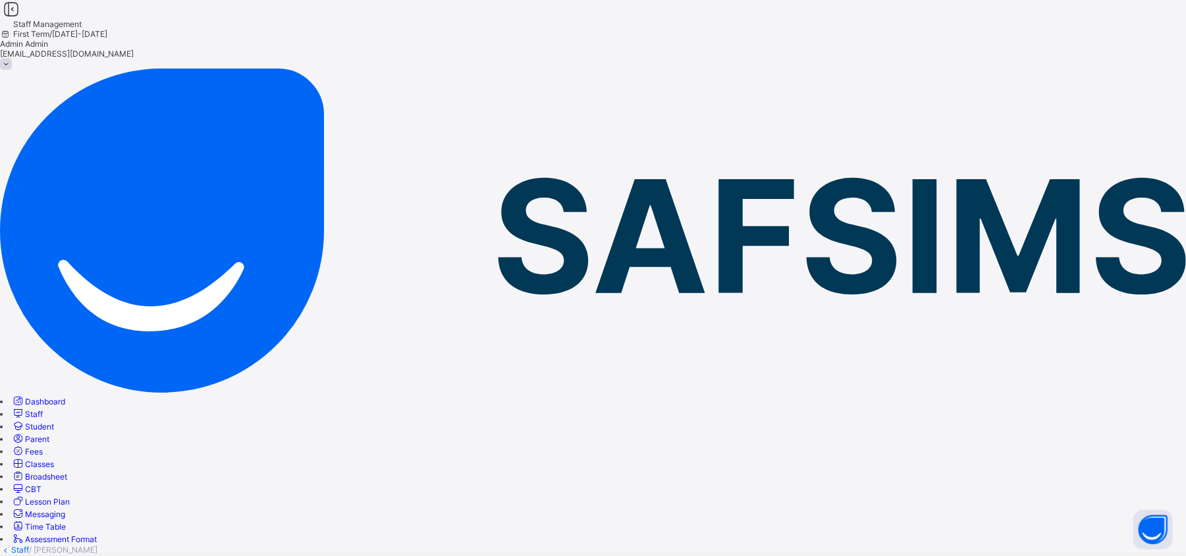
click at [29, 545] on link "Staff" at bounding box center [20, 550] width 18 height 10
